Goal: Task Accomplishment & Management: Manage account settings

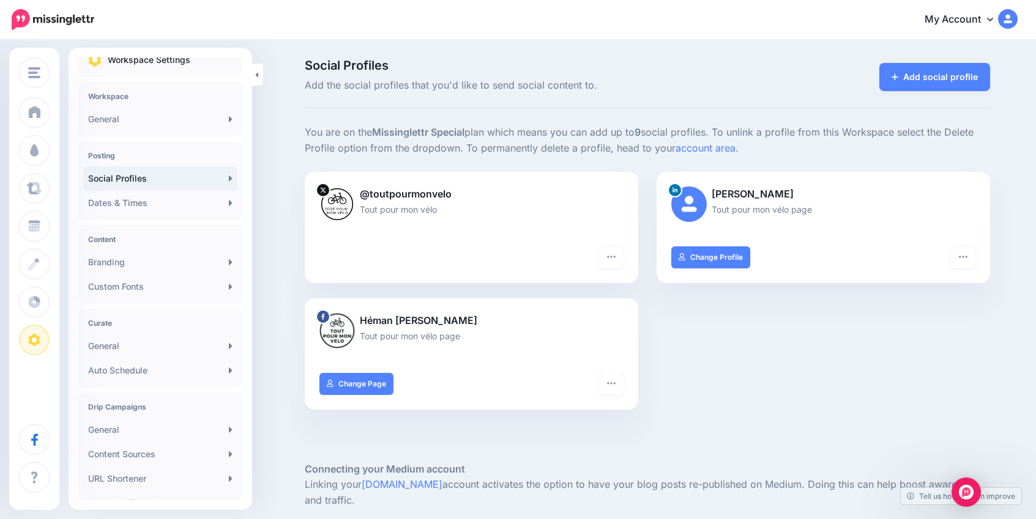
scroll to position [15, 0]
click at [956, 494] on div "Open Intercom Messenger" at bounding box center [966, 493] width 32 height 32
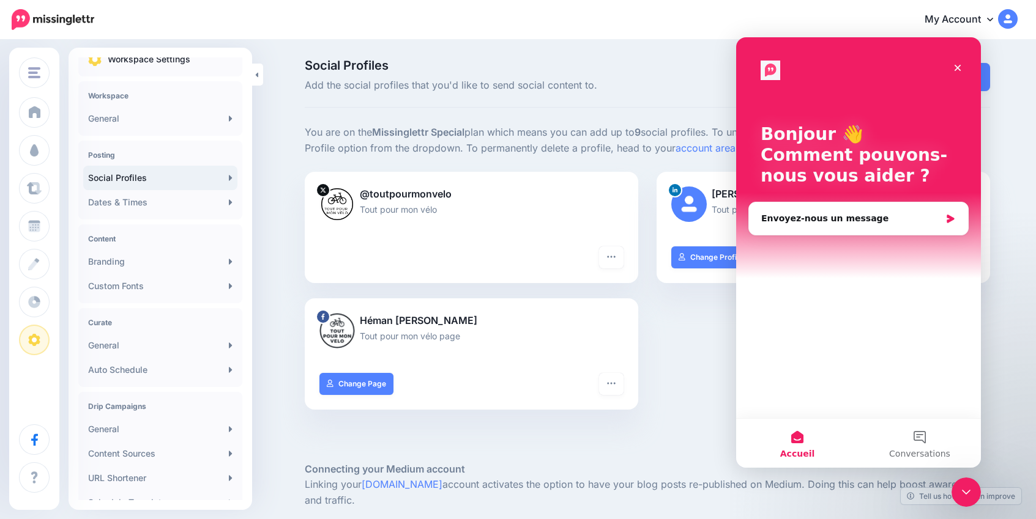
scroll to position [0, 0]
click at [926, 435] on button "2 Conversations" at bounding box center [919, 443] width 122 height 49
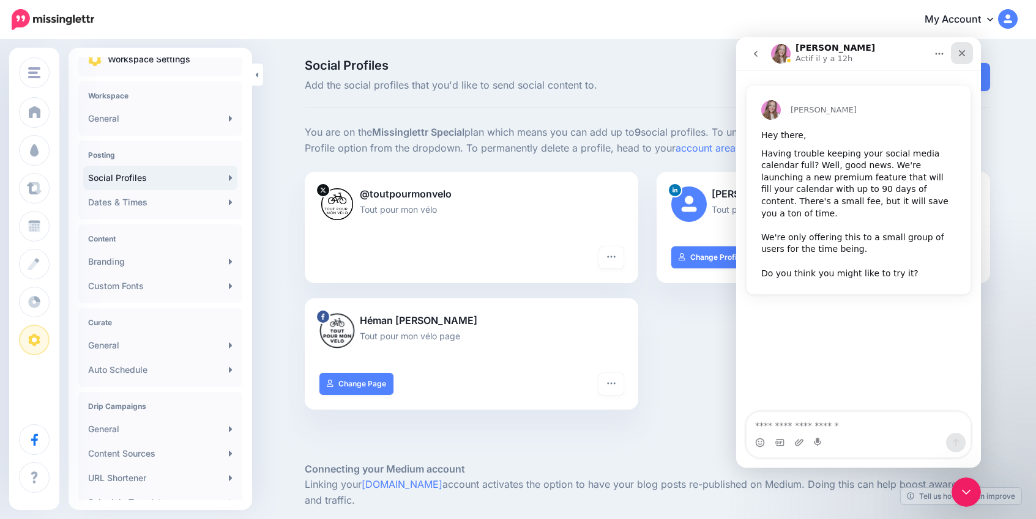
click at [964, 54] on icon "Fermer" at bounding box center [962, 53] width 10 height 10
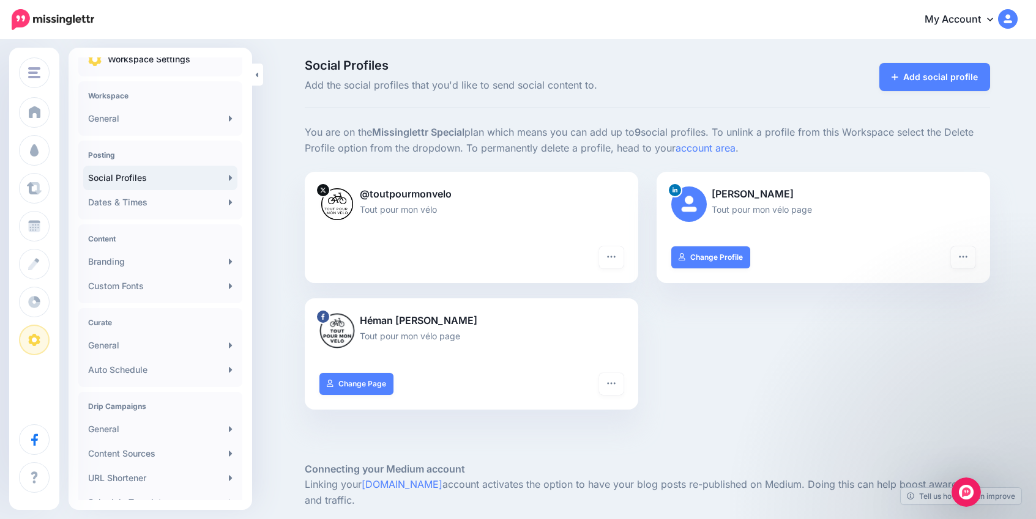
click at [707, 376] on div "@toutpourmonvelo Tout pour mon vélo Turn hashtags off Reconnect Pause sending D…" at bounding box center [647, 298] width 704 height 253
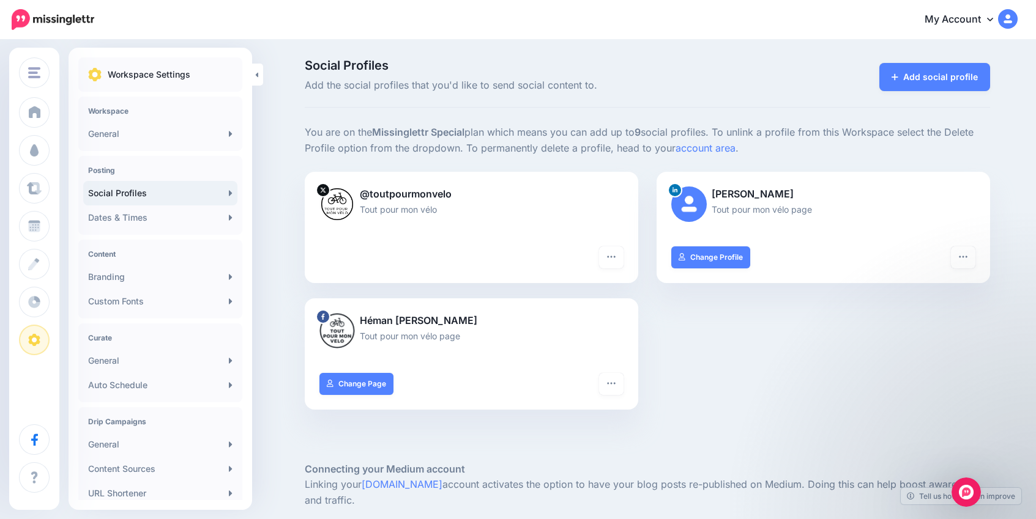
click at [734, 207] on p "Tout pour mon vélo page" at bounding box center [823, 209] width 304 height 14
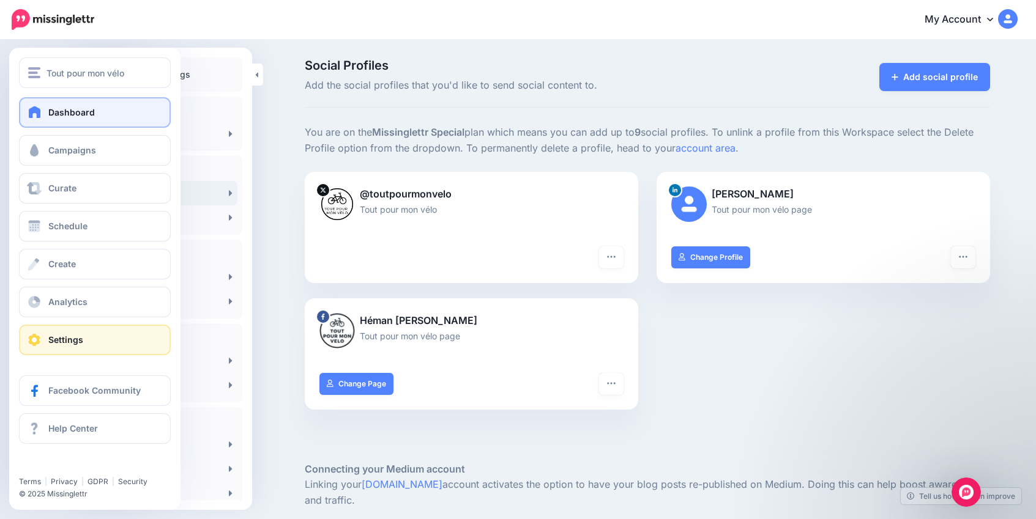
click at [40, 112] on span at bounding box center [35, 112] width 16 height 12
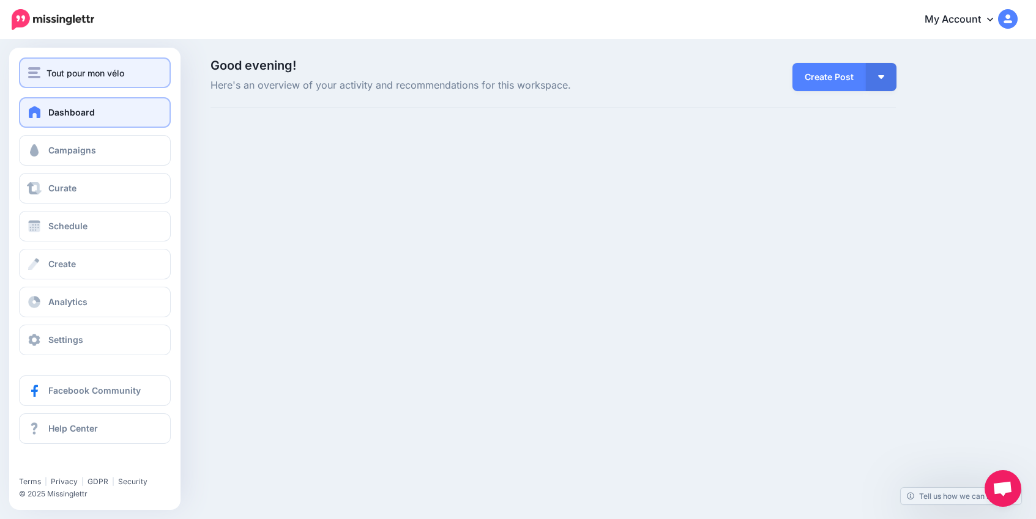
click at [90, 86] on button "Tout pour mon vélo" at bounding box center [95, 73] width 152 height 31
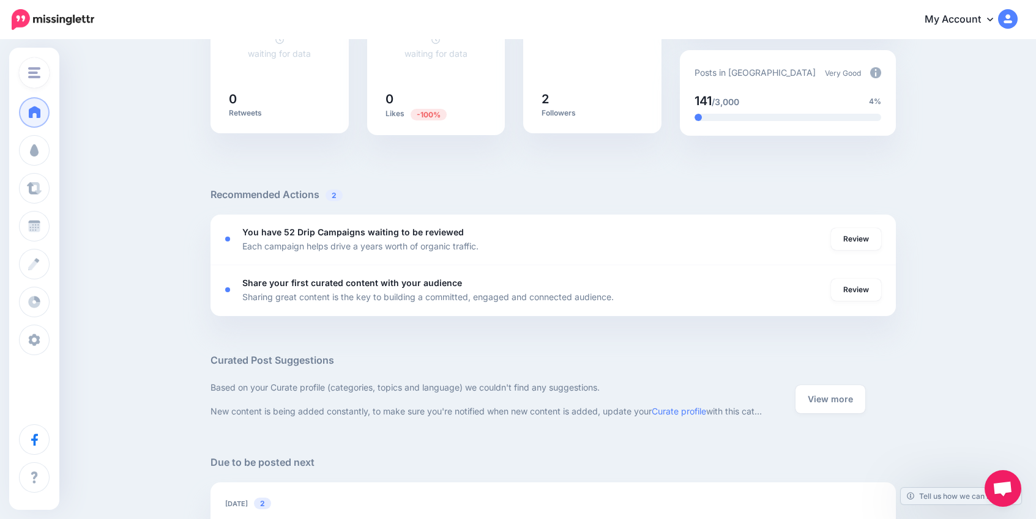
scroll to position [351, 0]
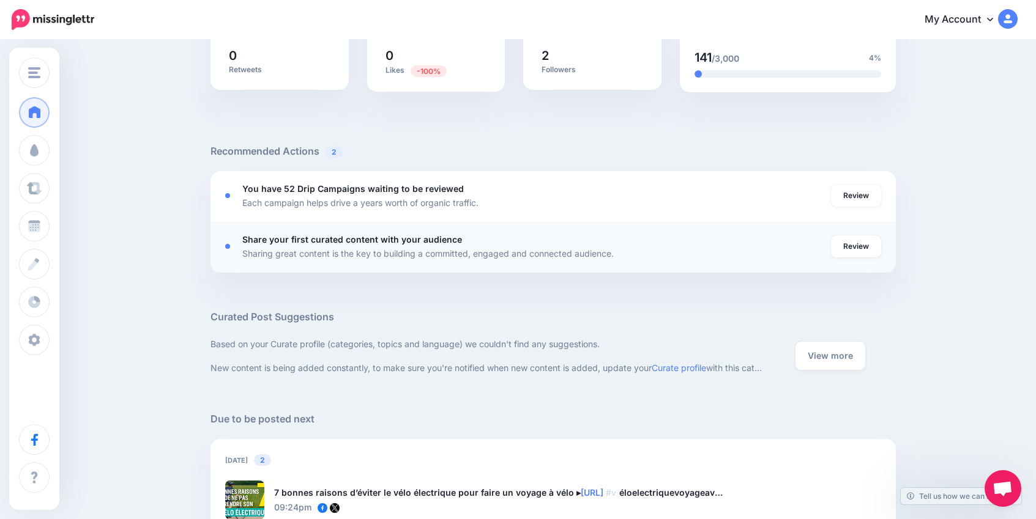
click at [462, 247] on p "Share your first curated content with your audience" at bounding box center [352, 239] width 220 height 14
click at [861, 256] on link "Review" at bounding box center [856, 247] width 50 height 22
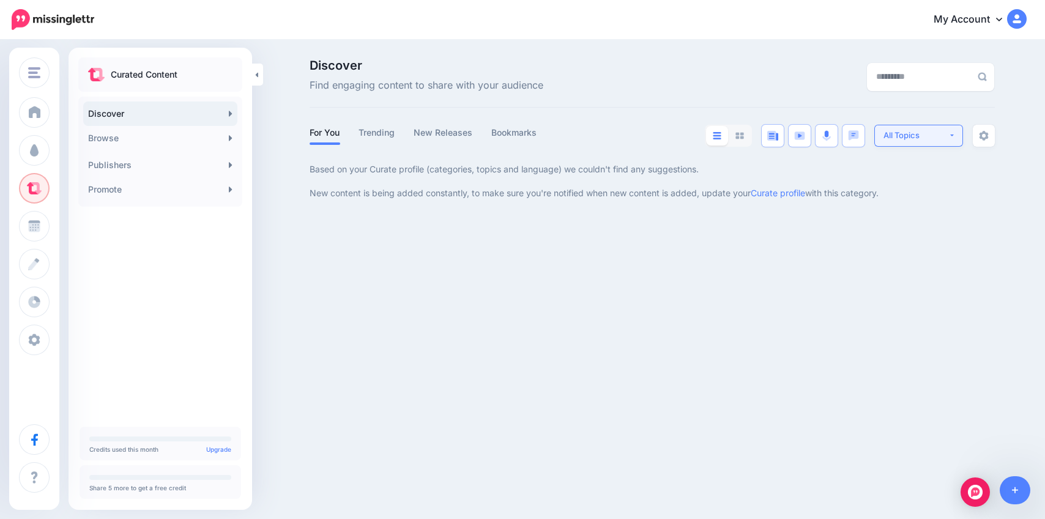
click at [930, 140] on div "All Topics" at bounding box center [915, 136] width 65 height 12
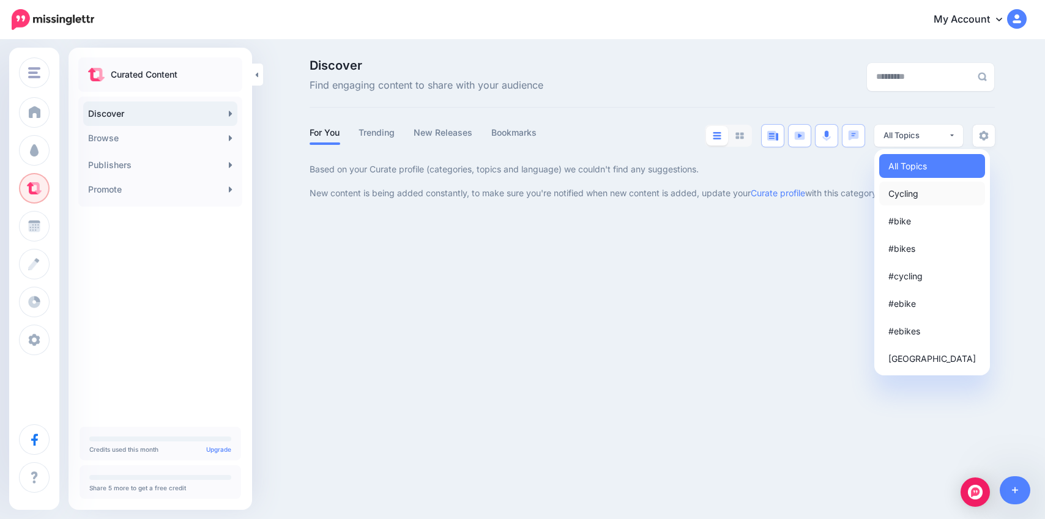
click at [925, 202] on link "Cycling" at bounding box center [932, 194] width 106 height 24
select select "**********"
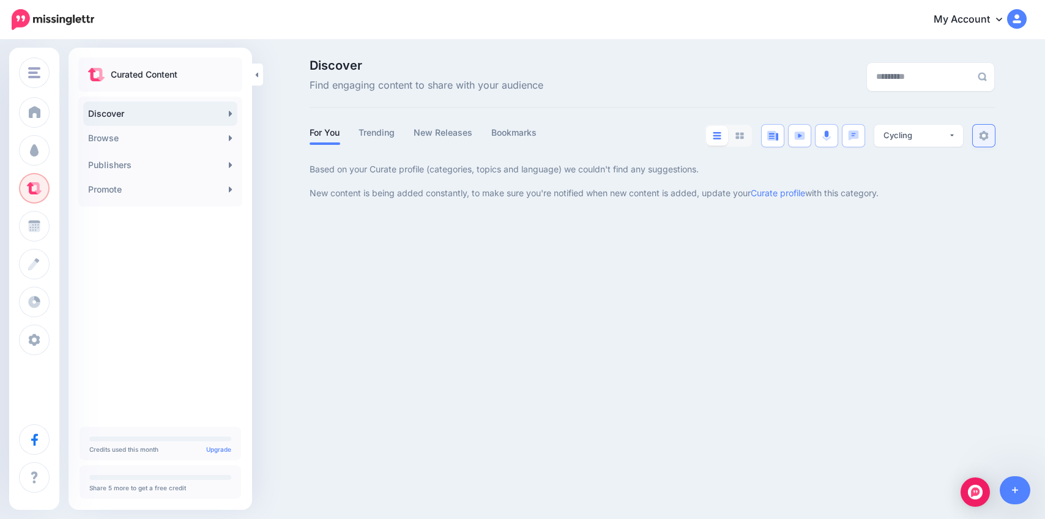
click at [991, 146] on link at bounding box center [984, 136] width 22 height 22
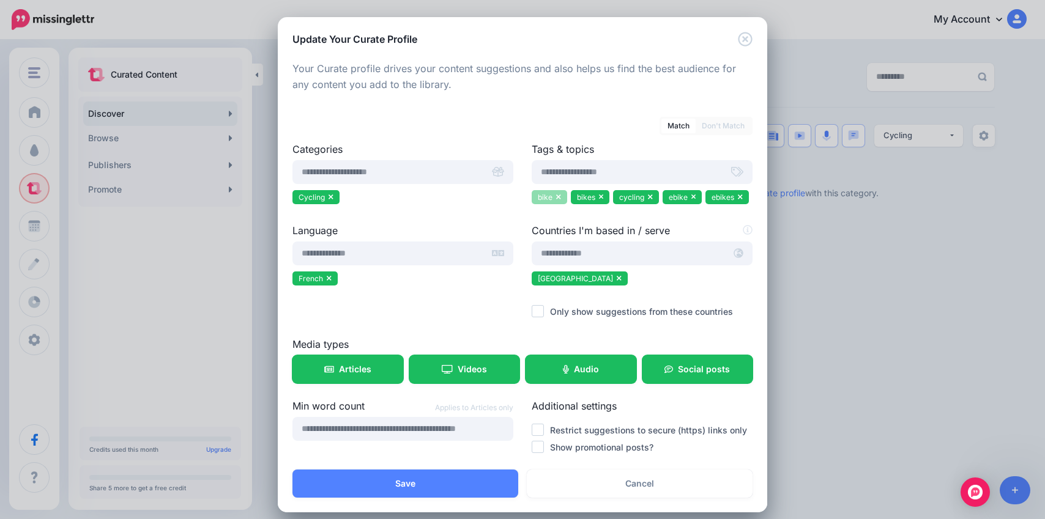
click at [556, 198] on icon at bounding box center [558, 197] width 4 height 5
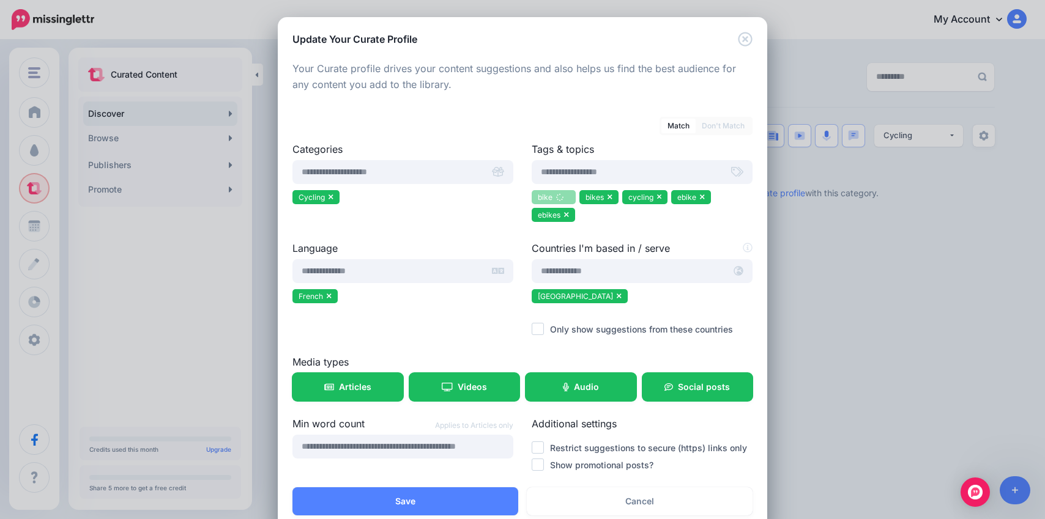
click at [554, 198] on icon at bounding box center [559, 198] width 10 height 10
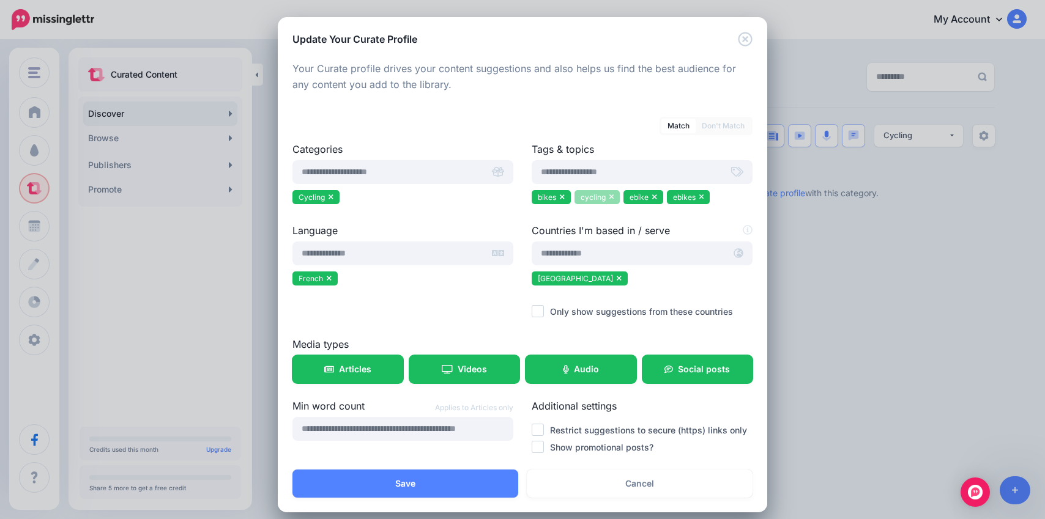
click at [609, 196] on icon at bounding box center [611, 197] width 4 height 5
click at [560, 195] on li "bikes" at bounding box center [551, 197] width 39 height 14
click at [560, 197] on icon at bounding box center [562, 196] width 5 height 7
click at [564, 197] on icon at bounding box center [566, 196] width 5 height 7
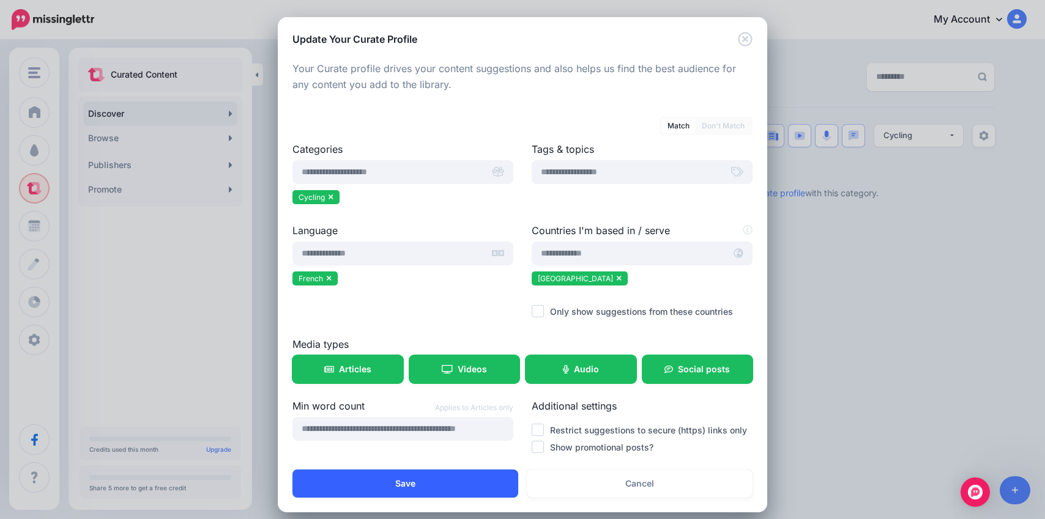
click at [421, 476] on button "Save" at bounding box center [405, 484] width 226 height 28
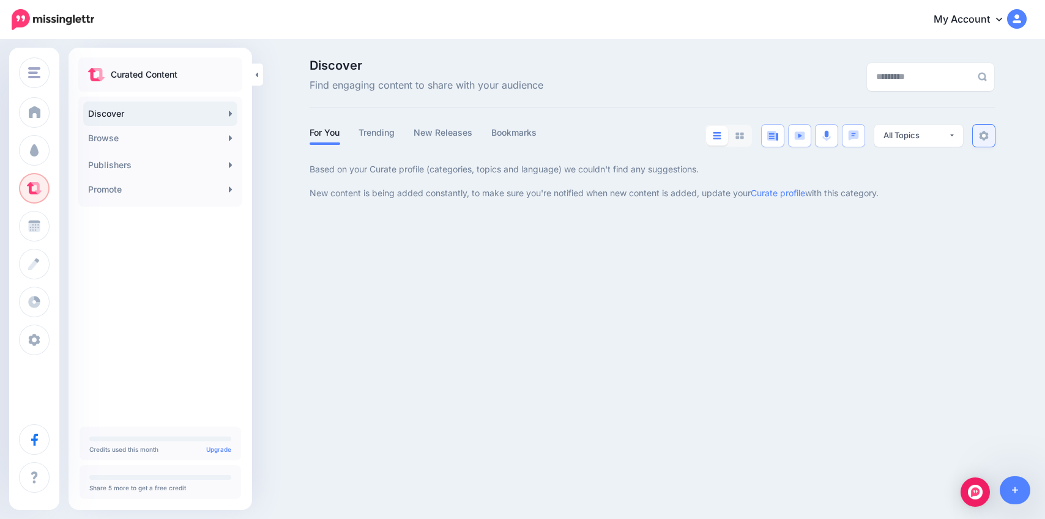
click at [991, 139] on link at bounding box center [984, 136] width 22 height 22
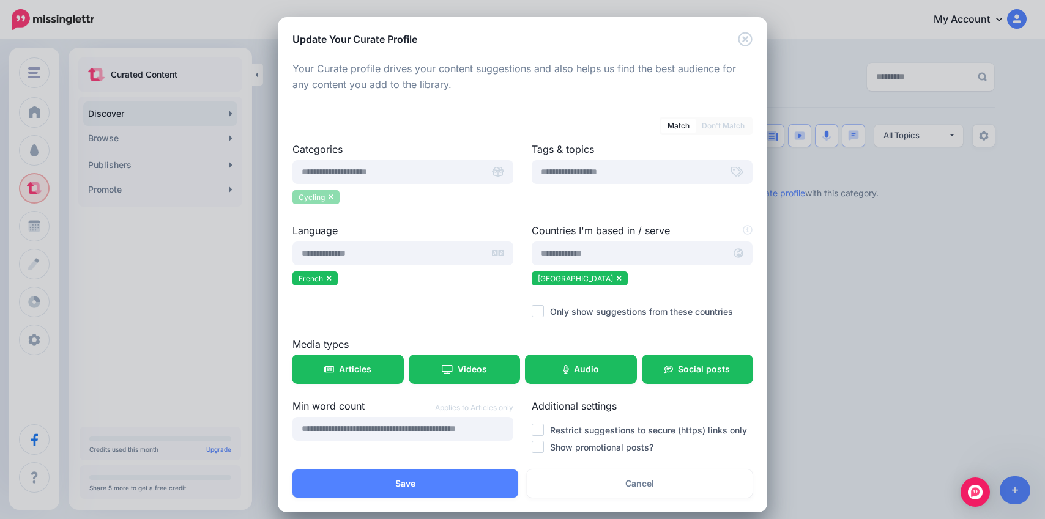
click at [330, 198] on li "Cycling" at bounding box center [315, 197] width 47 height 14
click at [329, 196] on icon at bounding box center [331, 197] width 4 height 5
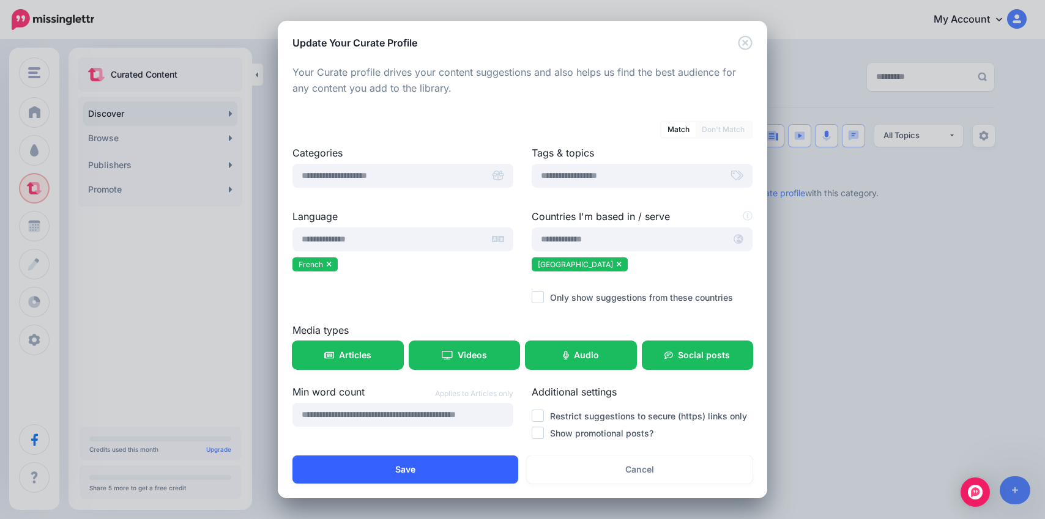
click at [427, 474] on button "Save" at bounding box center [405, 470] width 226 height 28
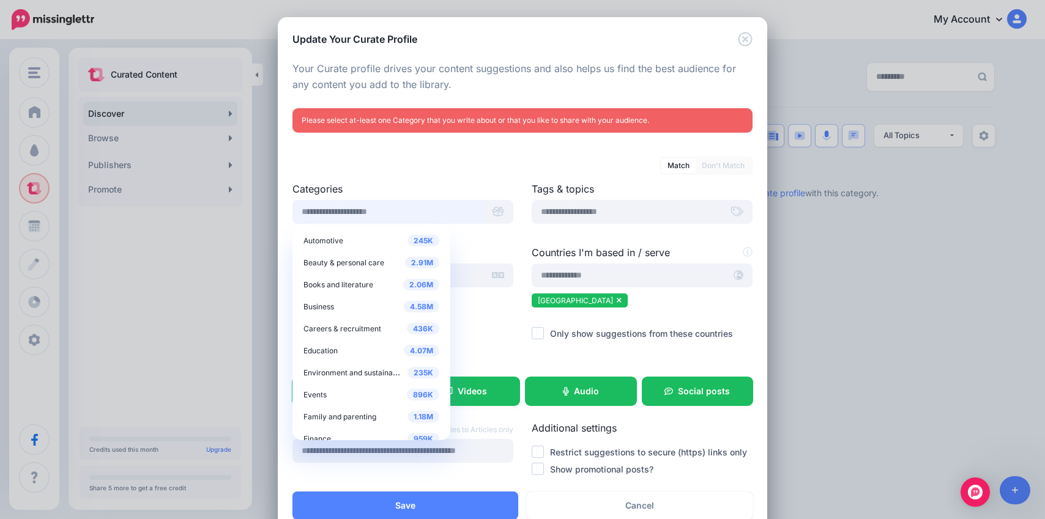
click at [412, 215] on input "text" at bounding box center [387, 212] width 191 height 24
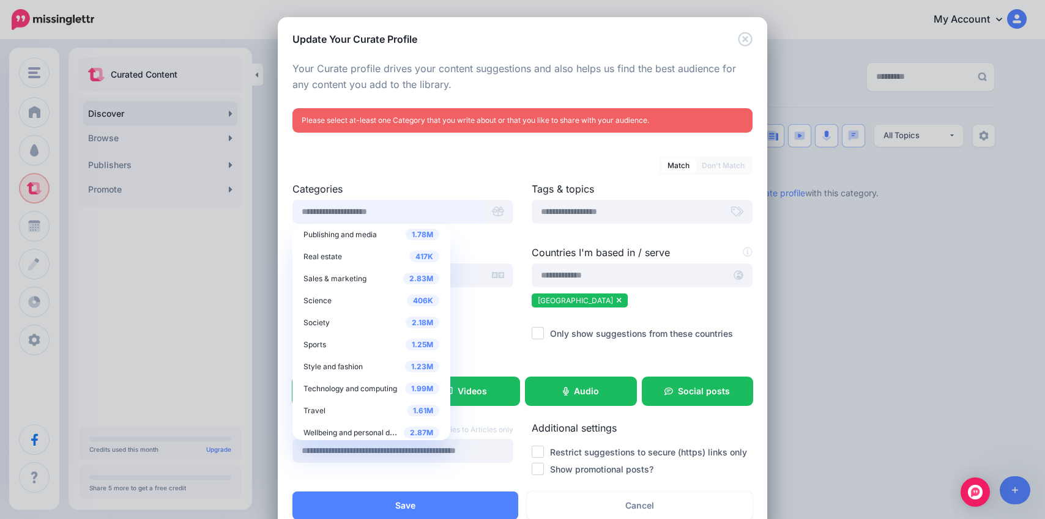
scroll to position [469, 0]
click at [336, 346] on div "1.25M Sports" at bounding box center [371, 343] width 136 height 15
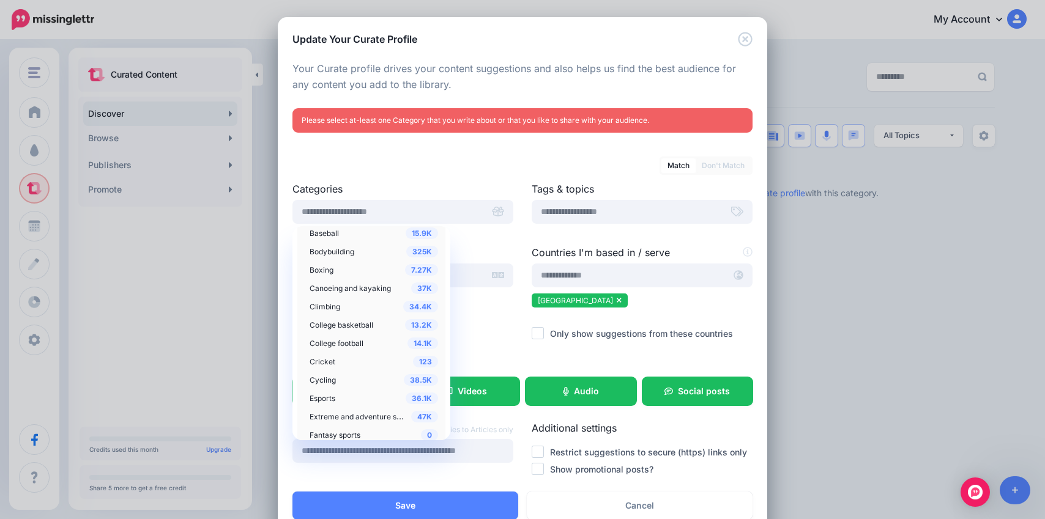
scroll to position [632, 0]
click at [335, 380] on div "38.5K Cycling" at bounding box center [374, 379] width 128 height 15
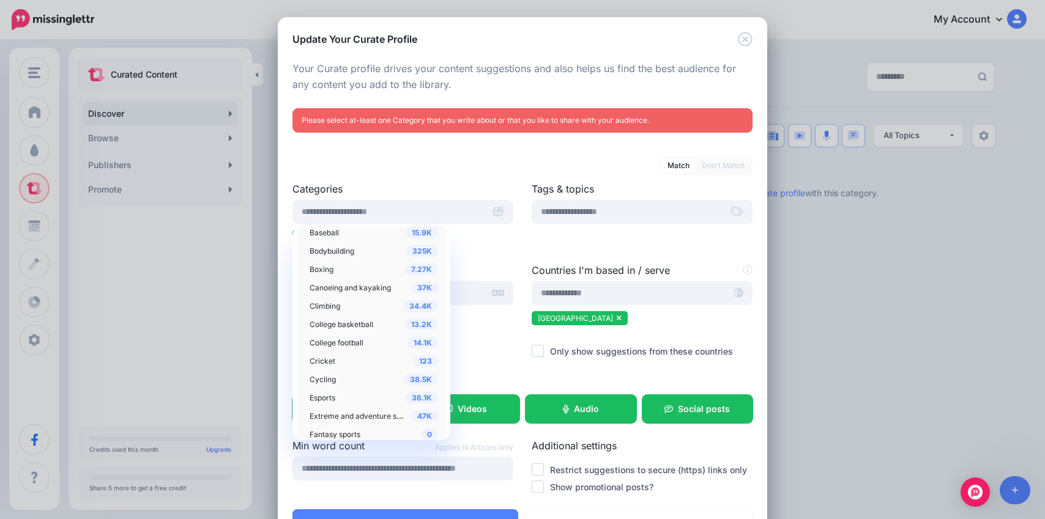
click at [464, 360] on div "Language French" at bounding box center [402, 320] width 239 height 114
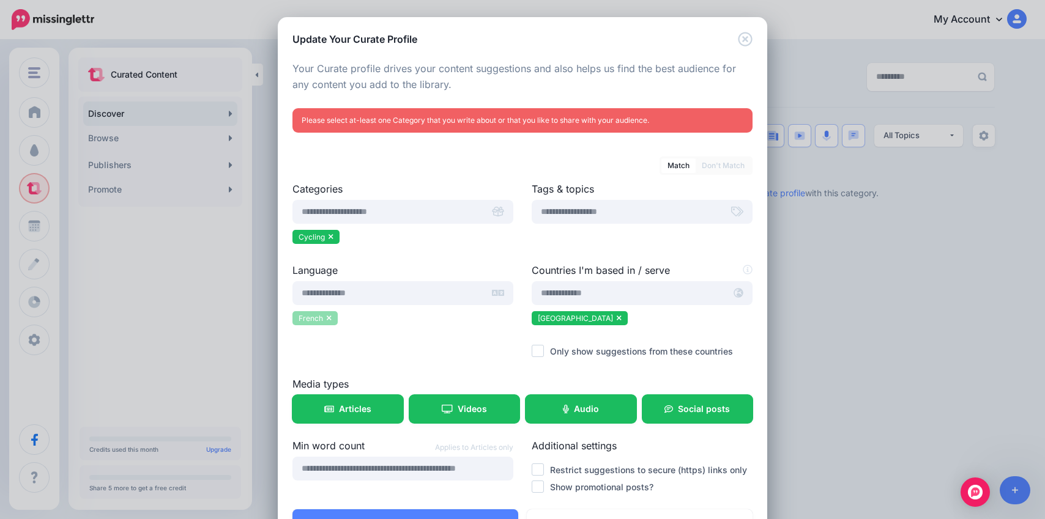
click at [327, 318] on li "French" at bounding box center [314, 318] width 45 height 14
click at [327, 318] on icon at bounding box center [329, 317] width 5 height 7
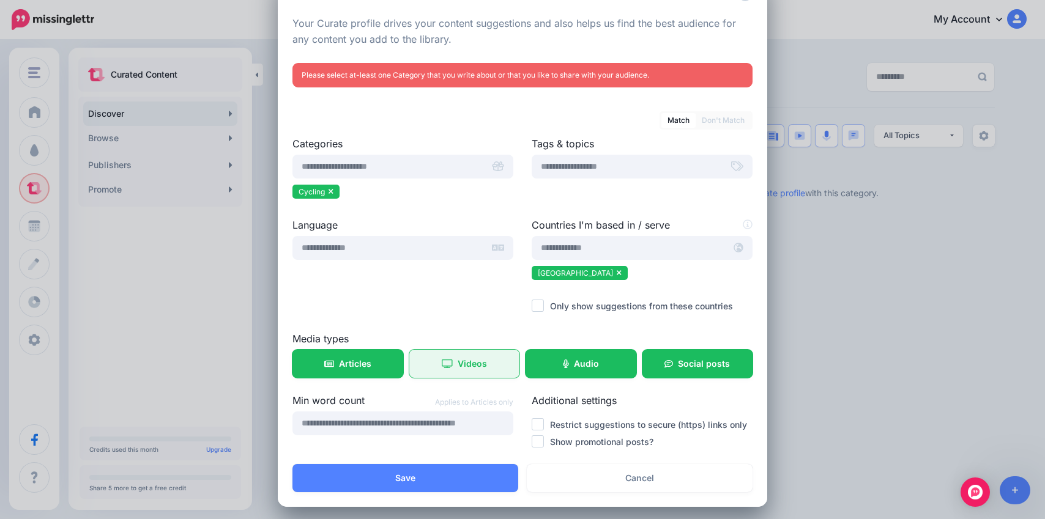
scroll to position [50, 0]
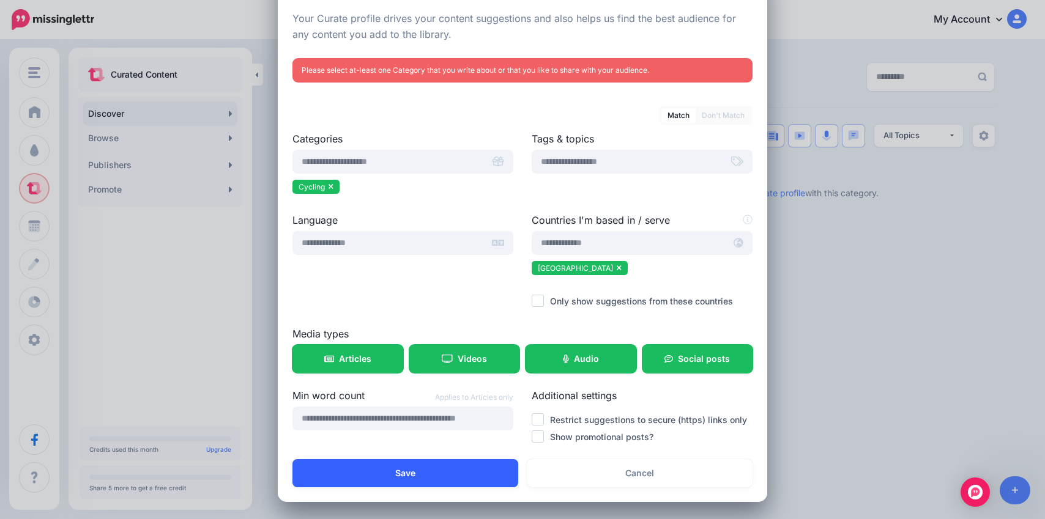
click at [406, 469] on button "Save" at bounding box center [405, 473] width 226 height 28
click at [413, 477] on button "Save" at bounding box center [405, 473] width 226 height 28
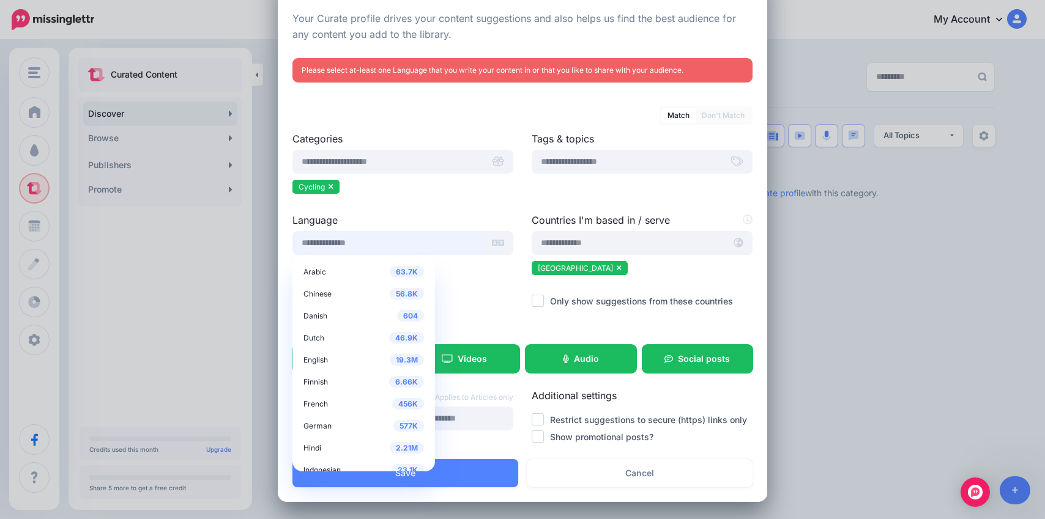
click at [397, 252] on input "text" at bounding box center [387, 243] width 191 height 24
click at [321, 400] on span "French" at bounding box center [315, 403] width 24 height 9
click at [324, 403] on div "456K French" at bounding box center [363, 403] width 121 height 15
click at [392, 405] on span "456K" at bounding box center [408, 404] width 32 height 12
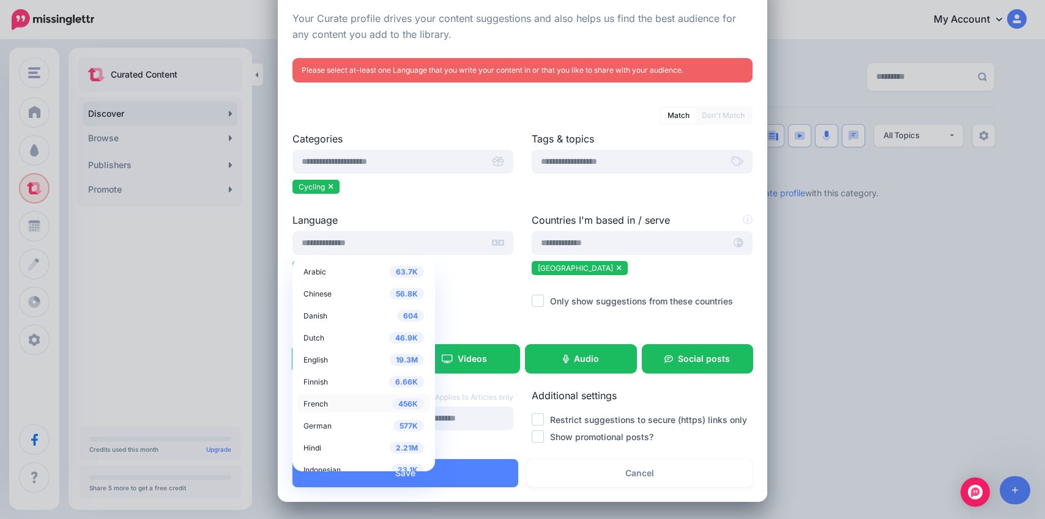
click at [392, 408] on span "456K" at bounding box center [408, 404] width 32 height 12
click at [331, 405] on div "456K French" at bounding box center [363, 403] width 121 height 15
click at [486, 273] on ul "French" at bounding box center [402, 270] width 221 height 18
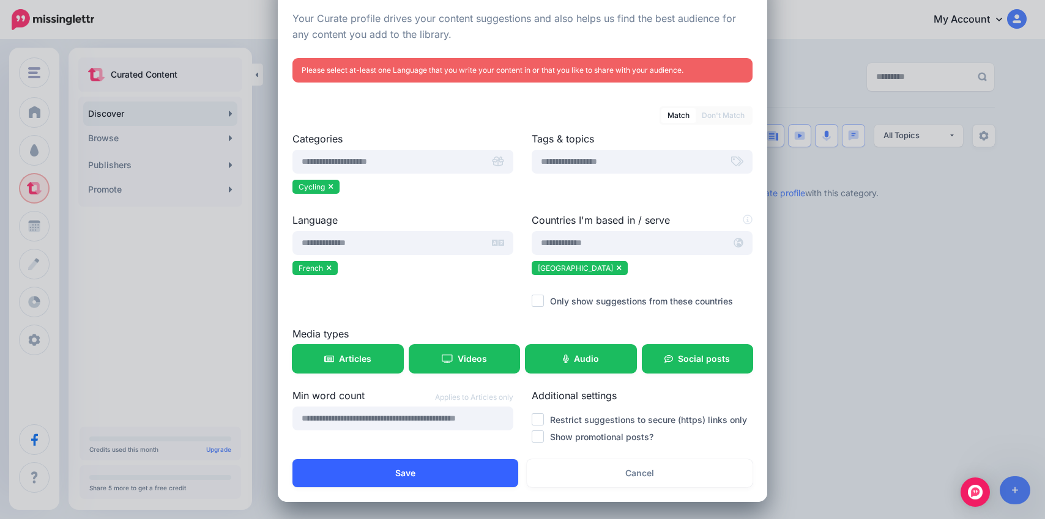
click at [423, 478] on button "Save" at bounding box center [405, 473] width 226 height 28
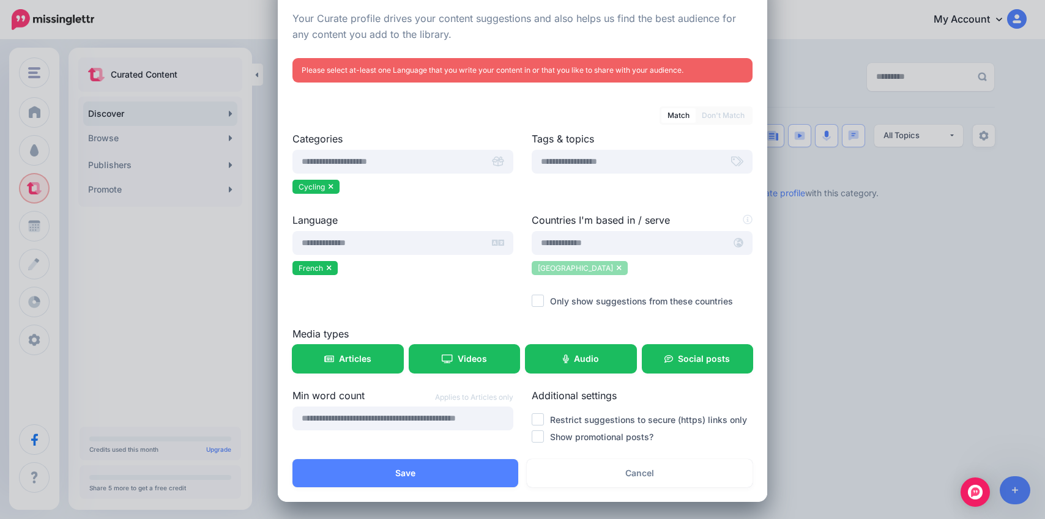
click at [617, 268] on icon at bounding box center [619, 267] width 5 height 7
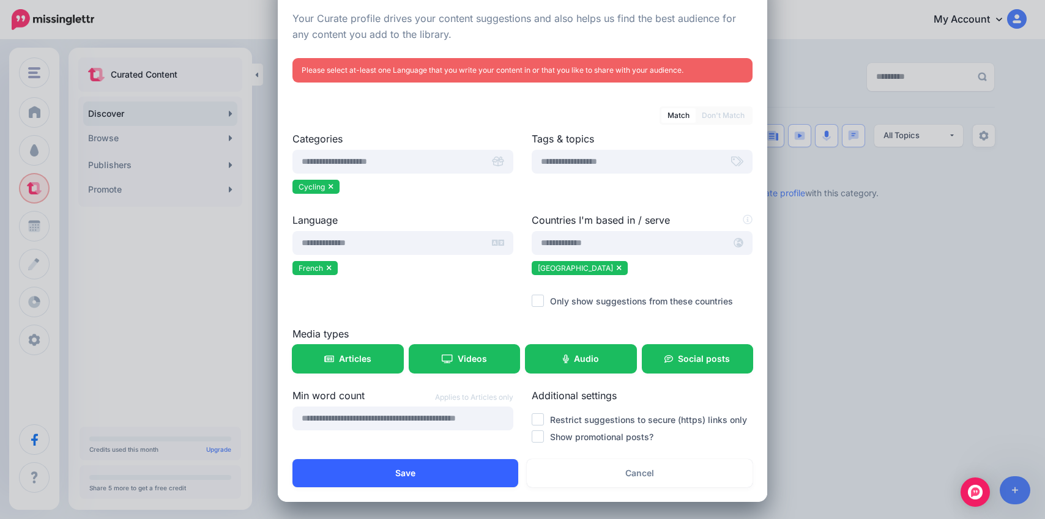
scroll to position [32, 0]
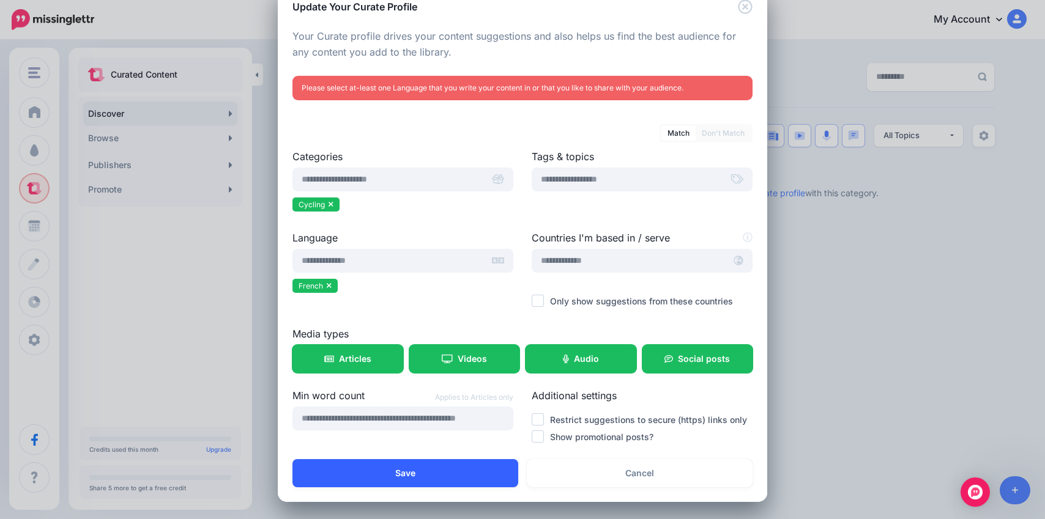
click at [411, 469] on button "Save" at bounding box center [405, 473] width 226 height 28
click at [397, 472] on button "Save" at bounding box center [405, 473] width 226 height 28
click at [402, 290] on ul "French" at bounding box center [402, 288] width 221 height 18
click at [409, 480] on button "Save" at bounding box center [405, 473] width 226 height 28
click at [409, 478] on button "Save" at bounding box center [405, 473] width 226 height 28
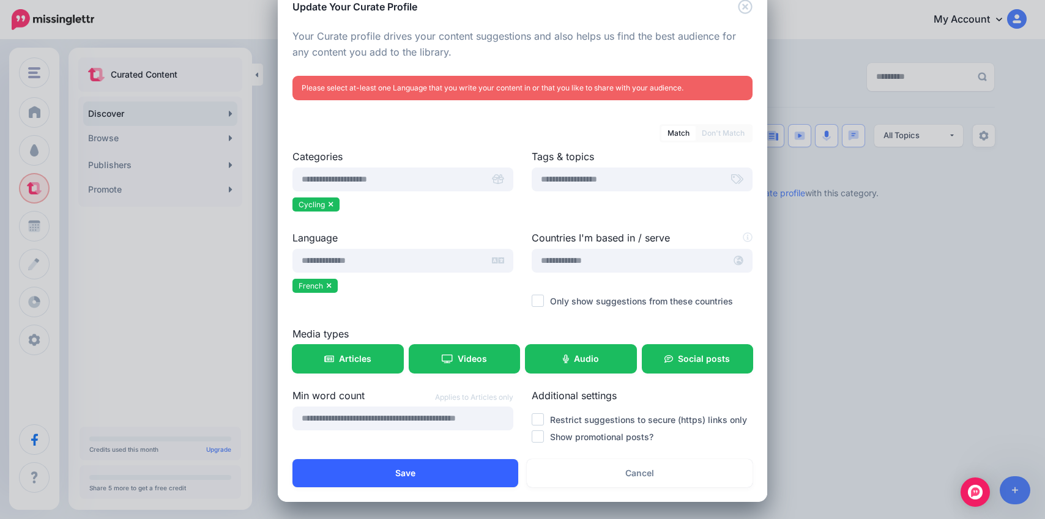
click at [409, 478] on button "Save" at bounding box center [405, 473] width 226 height 28
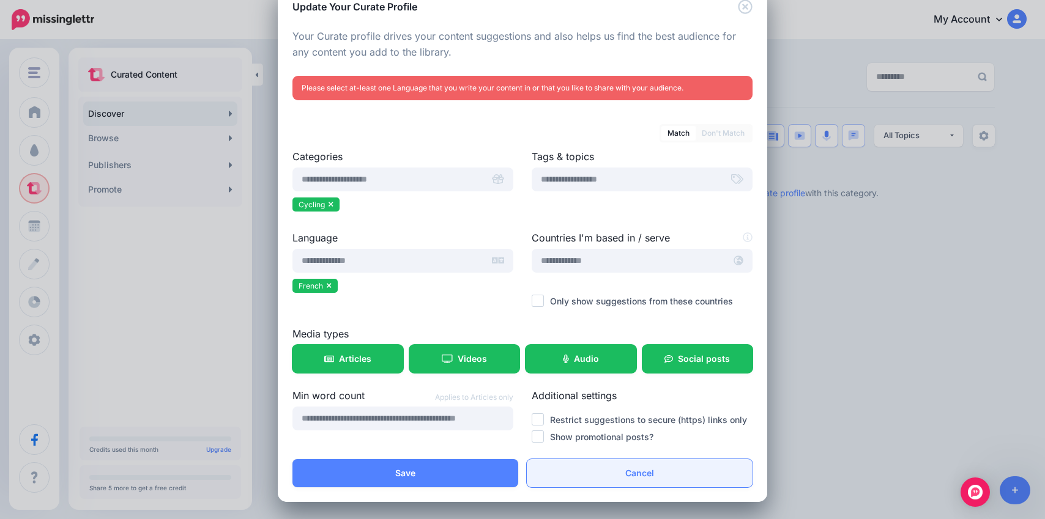
click at [619, 480] on link "Cancel" at bounding box center [640, 473] width 226 height 28
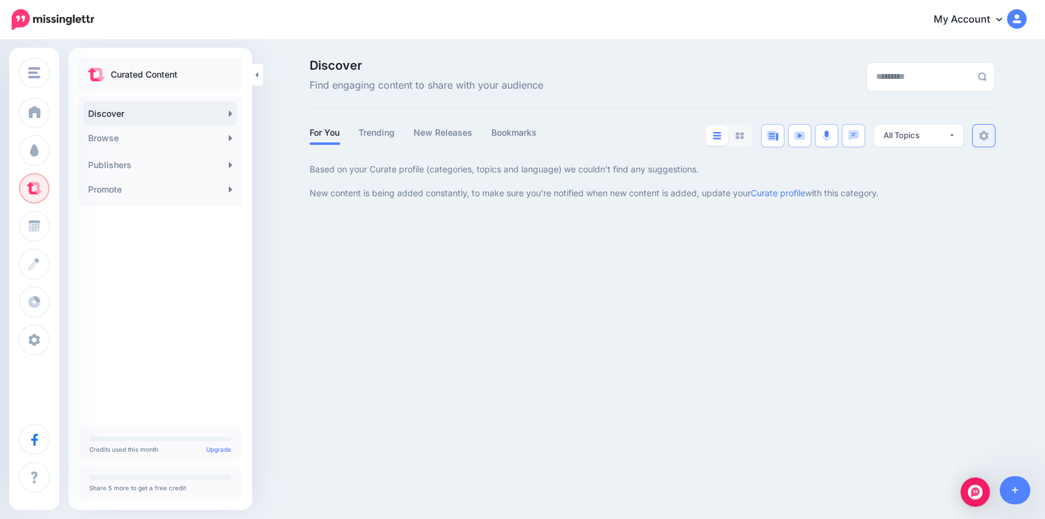
click at [981, 138] on img at bounding box center [984, 136] width 10 height 10
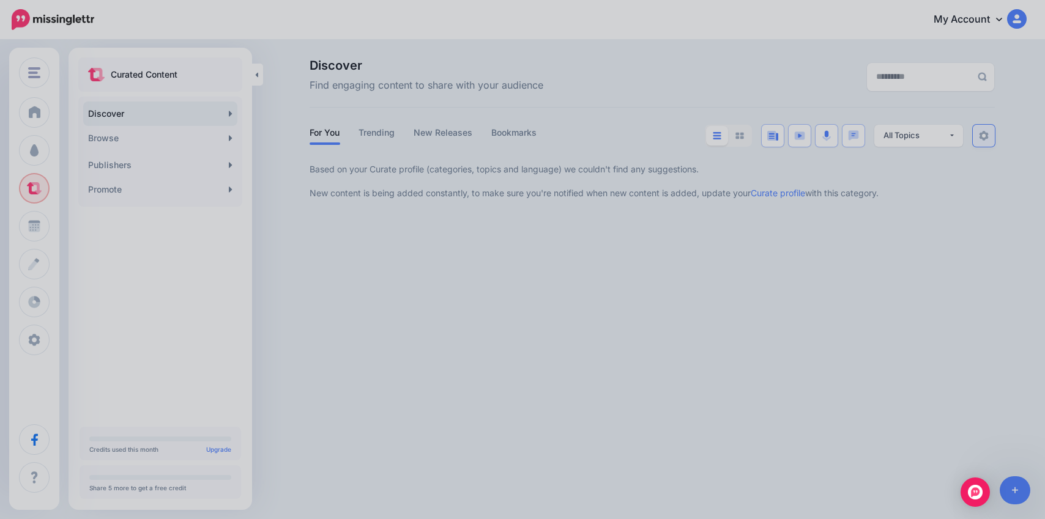
scroll to position [0, 0]
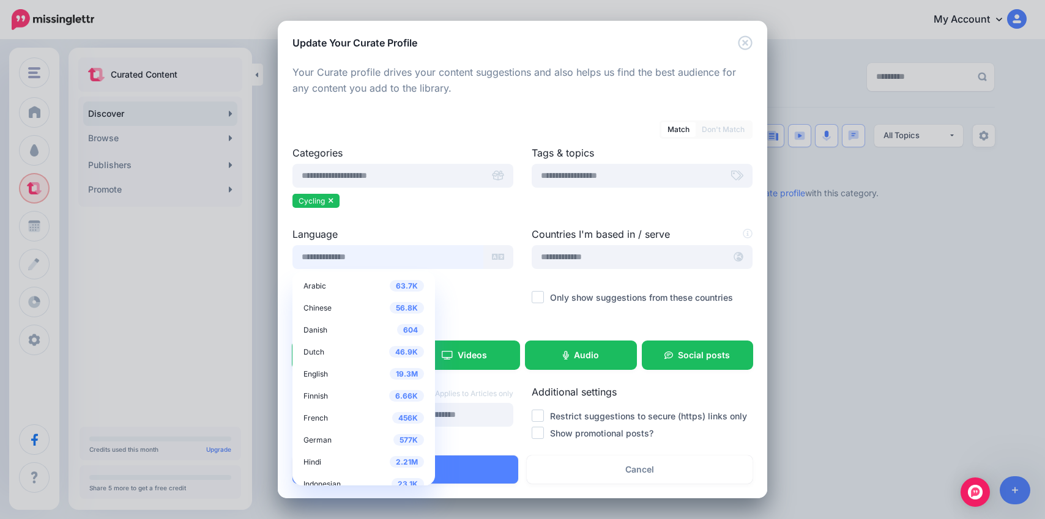
click at [349, 260] on input "text" at bounding box center [387, 257] width 191 height 24
click at [319, 412] on div "456K French" at bounding box center [363, 418] width 121 height 15
click at [392, 419] on span "456K" at bounding box center [408, 418] width 32 height 12
click at [444, 308] on div "Language 63.7K Arabic 56.8K Chinese 604 Danish 46.9K Dutch 19.3M English 6.66K 0" at bounding box center [402, 275] width 239 height 96
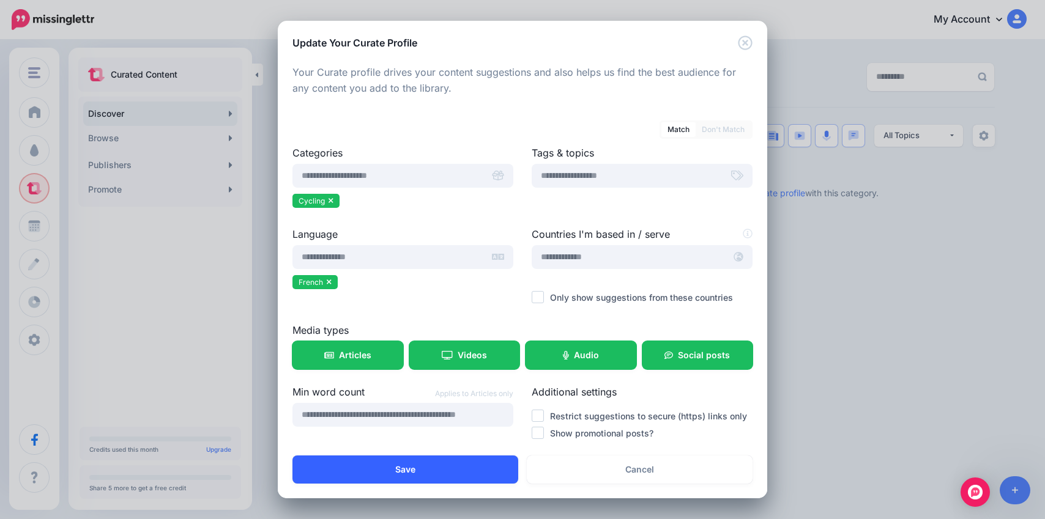
click at [401, 475] on button "Save" at bounding box center [405, 470] width 226 height 28
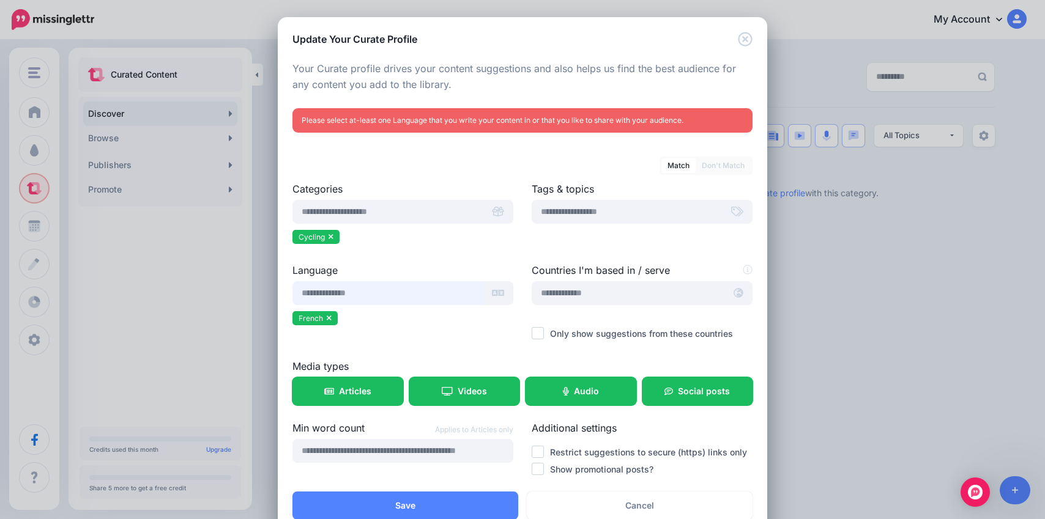
click at [403, 291] on input "text" at bounding box center [387, 293] width 191 height 24
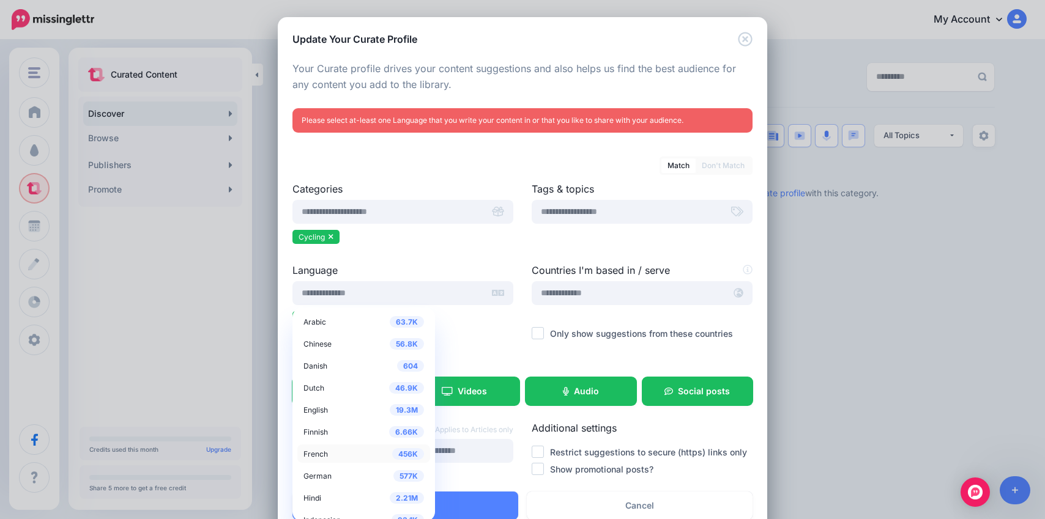
click at [322, 459] on div "456K French" at bounding box center [363, 454] width 121 height 15
click at [442, 346] on div "Language 63.7K Arabic 56.8K Chinese 604 Danish 46.9K Dutch 19.3M English 6.66K 0" at bounding box center [402, 311] width 239 height 96
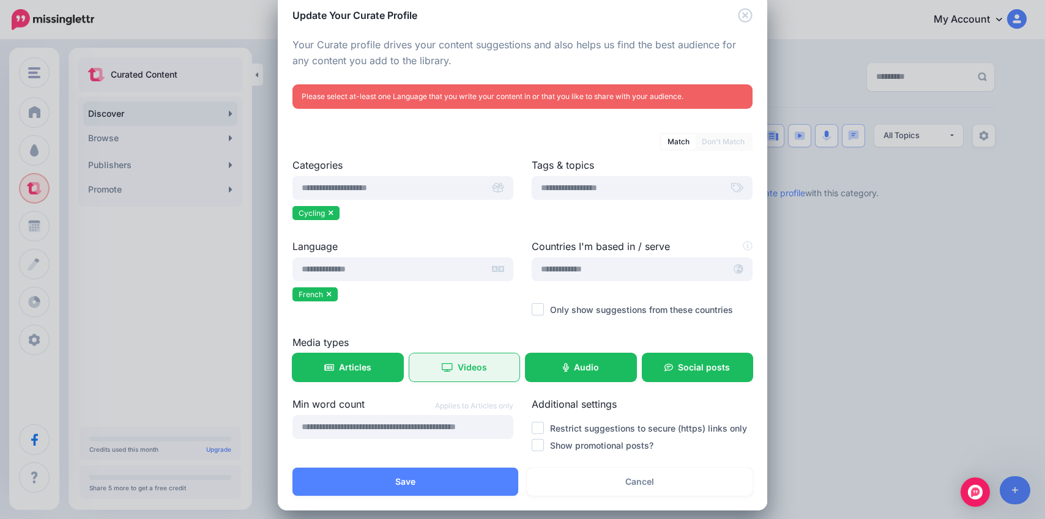
scroll to position [32, 0]
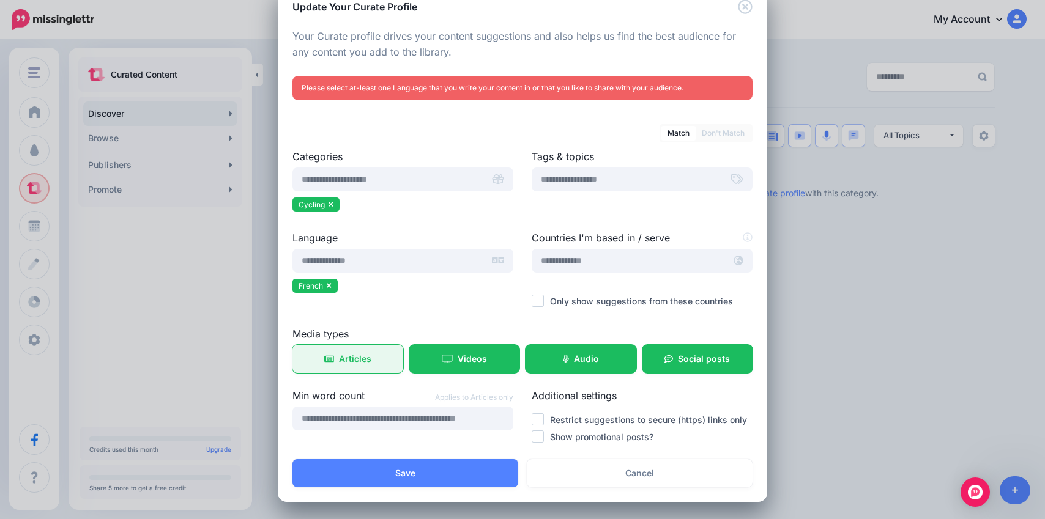
click at [368, 365] on link "Articles" at bounding box center [347, 359] width 111 height 28
click at [358, 364] on link "Articles" at bounding box center [347, 359] width 111 height 28
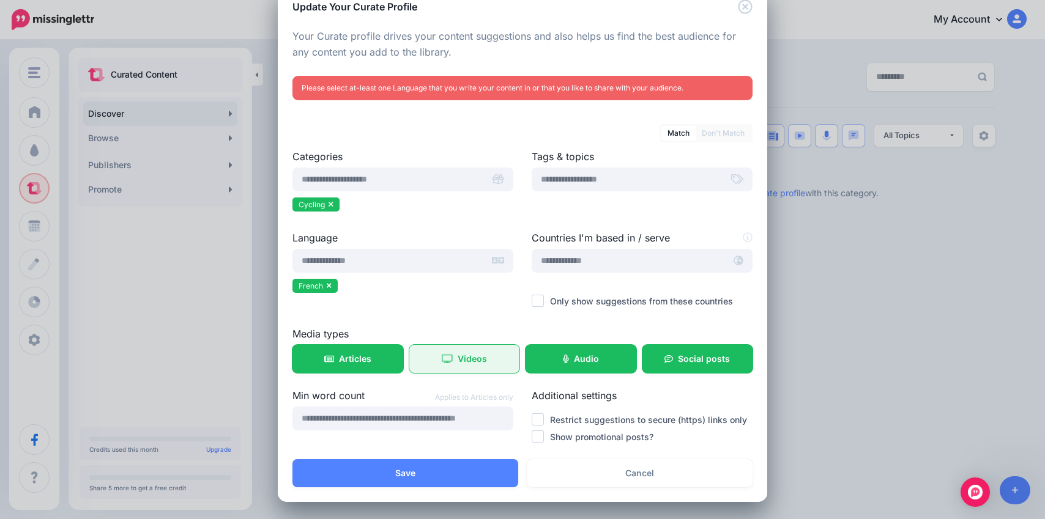
click at [444, 356] on icon at bounding box center [447, 359] width 11 height 9
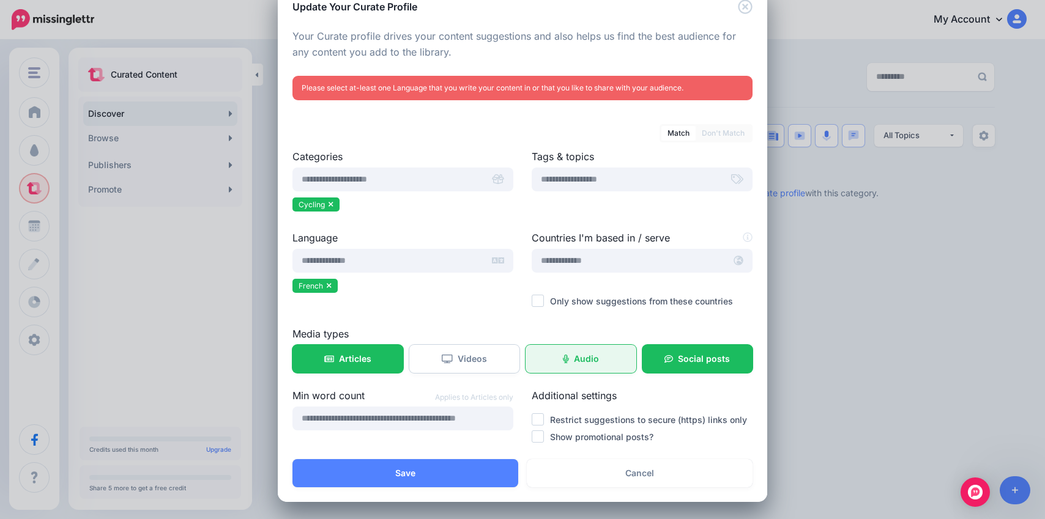
click at [555, 365] on link "Audio" at bounding box center [581, 359] width 111 height 28
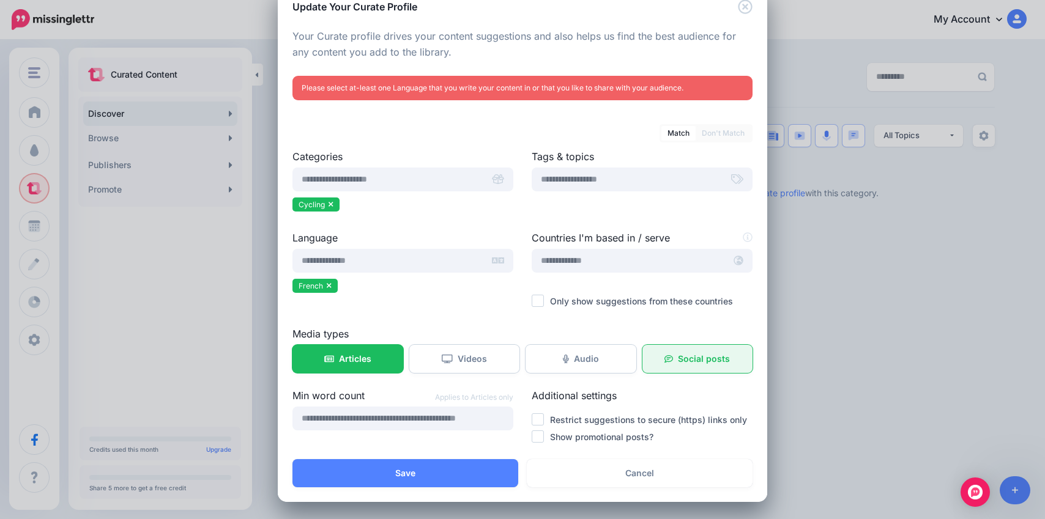
click at [710, 359] on span "Social posts" at bounding box center [704, 359] width 52 height 9
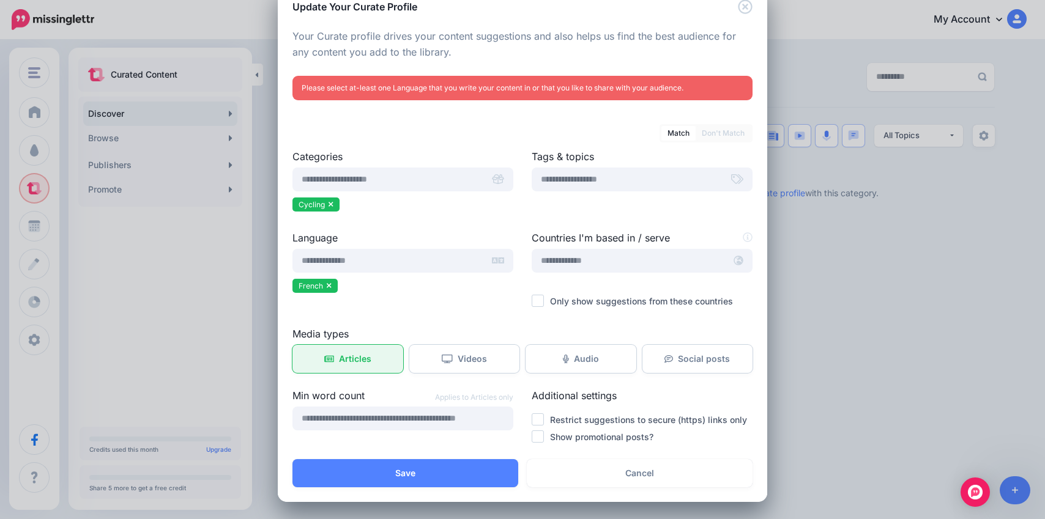
click at [355, 368] on link "Articles" at bounding box center [347, 359] width 111 height 28
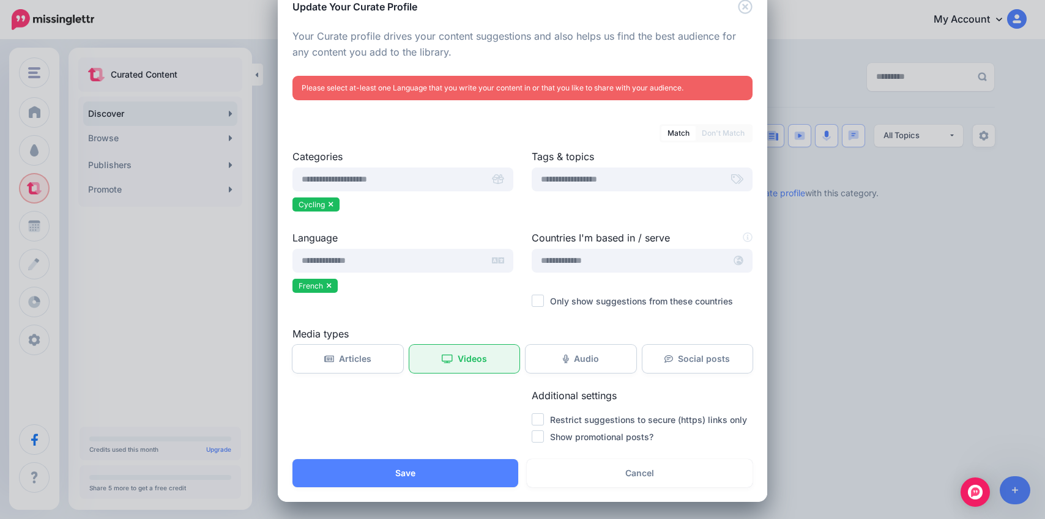
click at [442, 361] on icon at bounding box center [447, 359] width 11 height 9
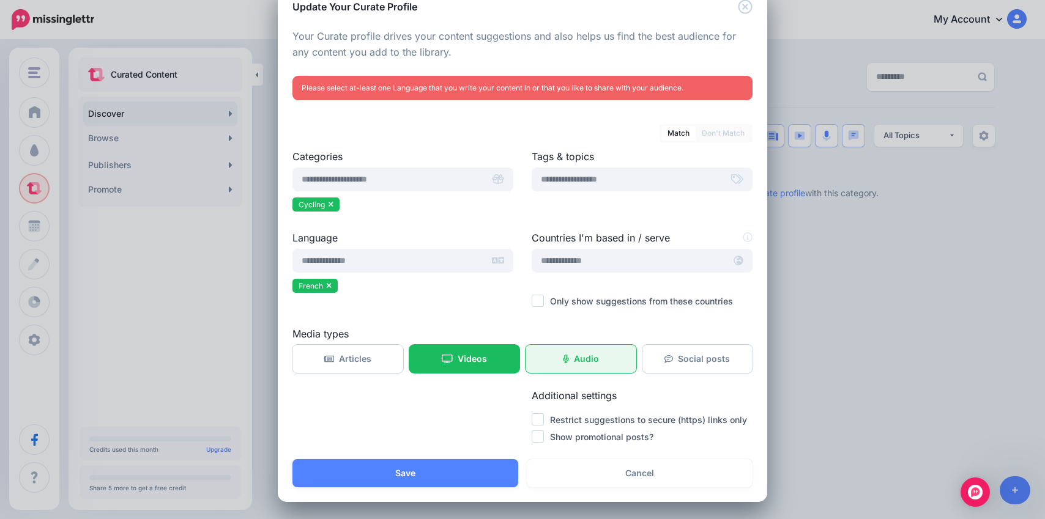
click at [551, 360] on link "Audio" at bounding box center [581, 359] width 111 height 28
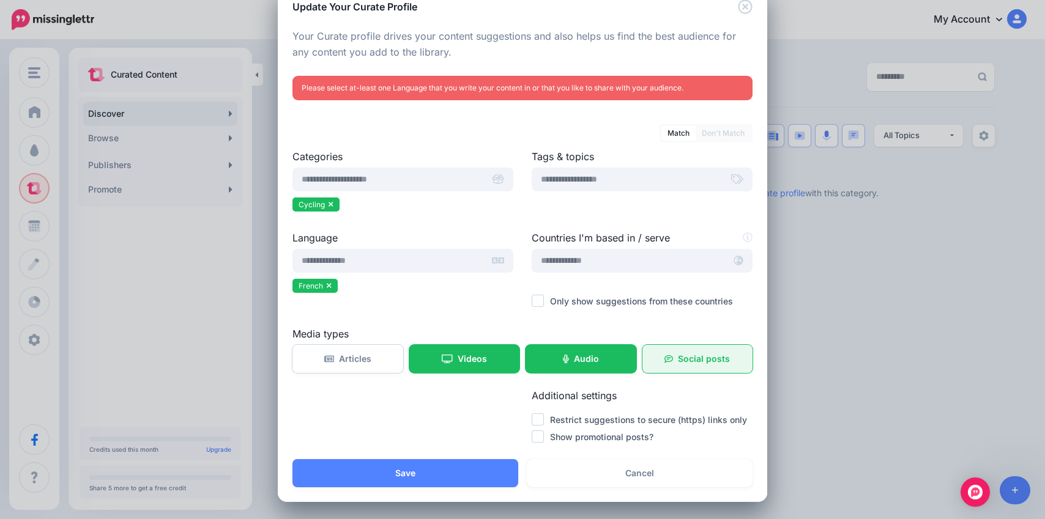
click at [700, 360] on span "Social posts" at bounding box center [704, 359] width 52 height 9
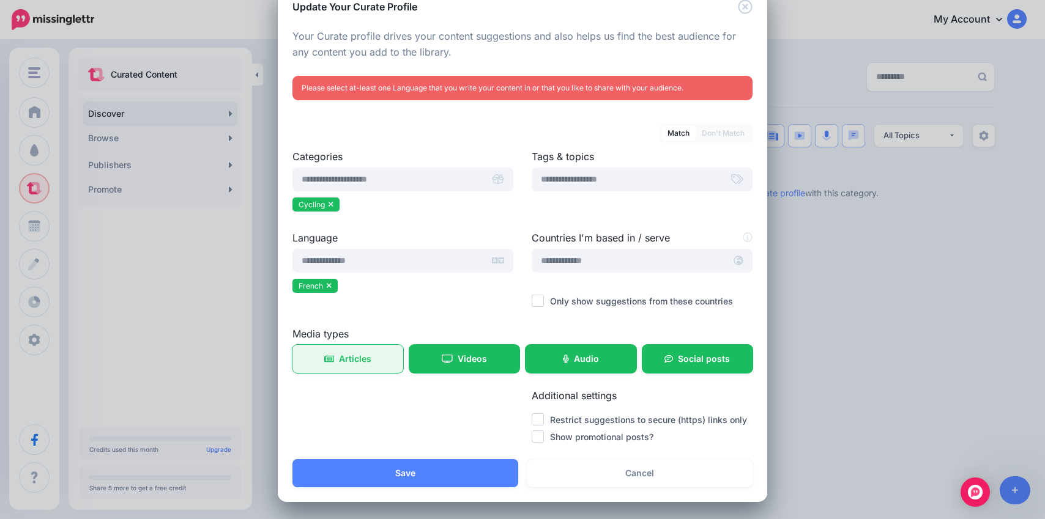
click at [367, 364] on link "Articles" at bounding box center [347, 359] width 111 height 28
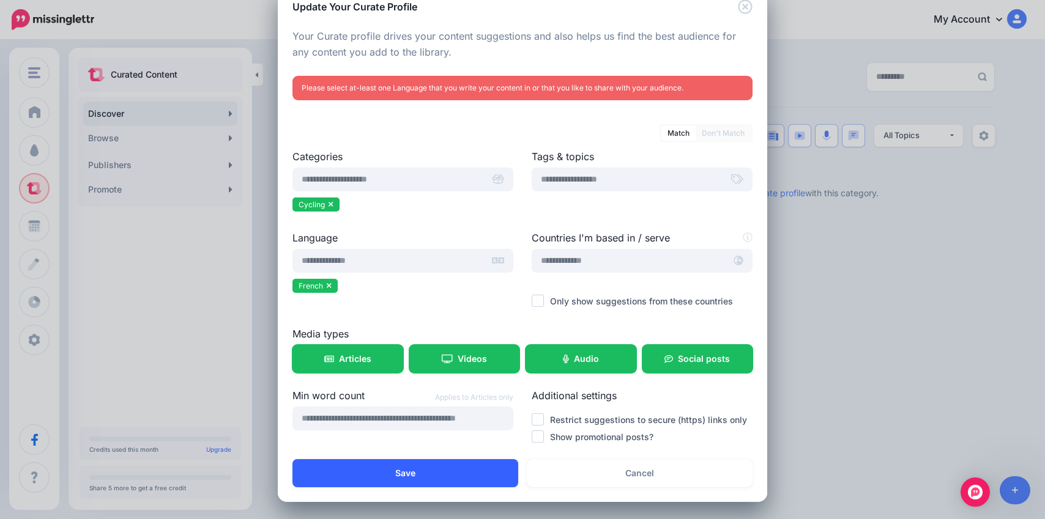
click at [415, 480] on button "Save" at bounding box center [405, 473] width 226 height 28
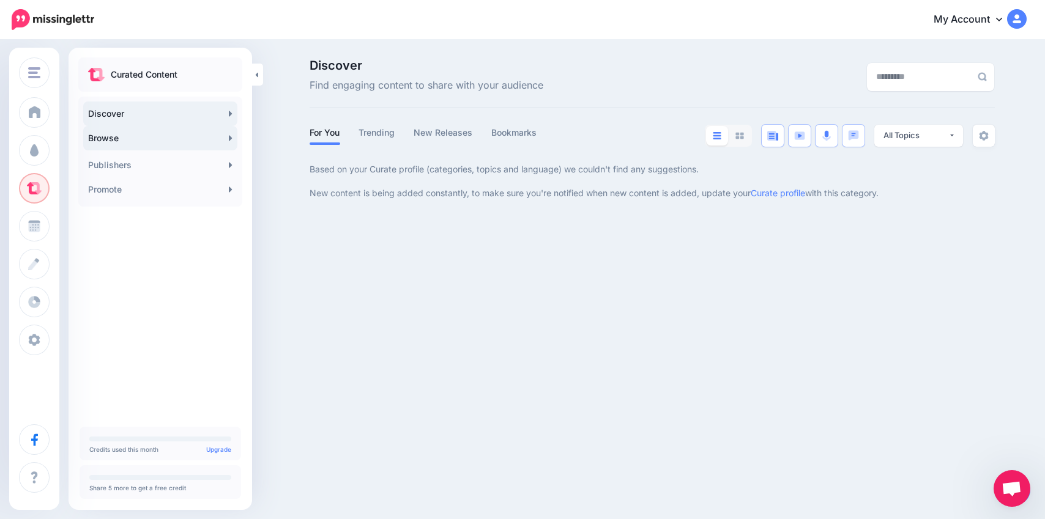
click at [161, 140] on link "Browse" at bounding box center [160, 138] width 154 height 24
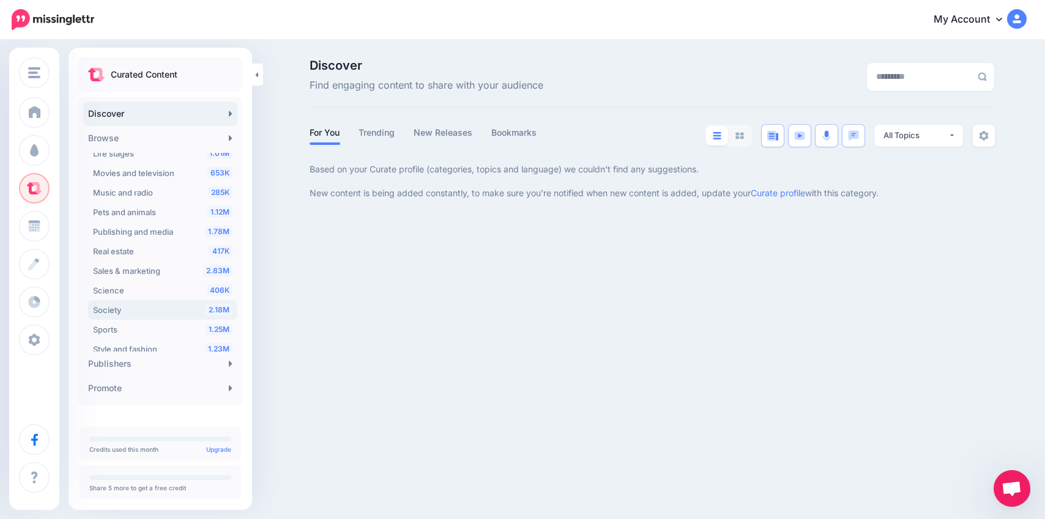
scroll to position [344, 0]
click at [154, 325] on div "1.25M Sports" at bounding box center [162, 328] width 139 height 15
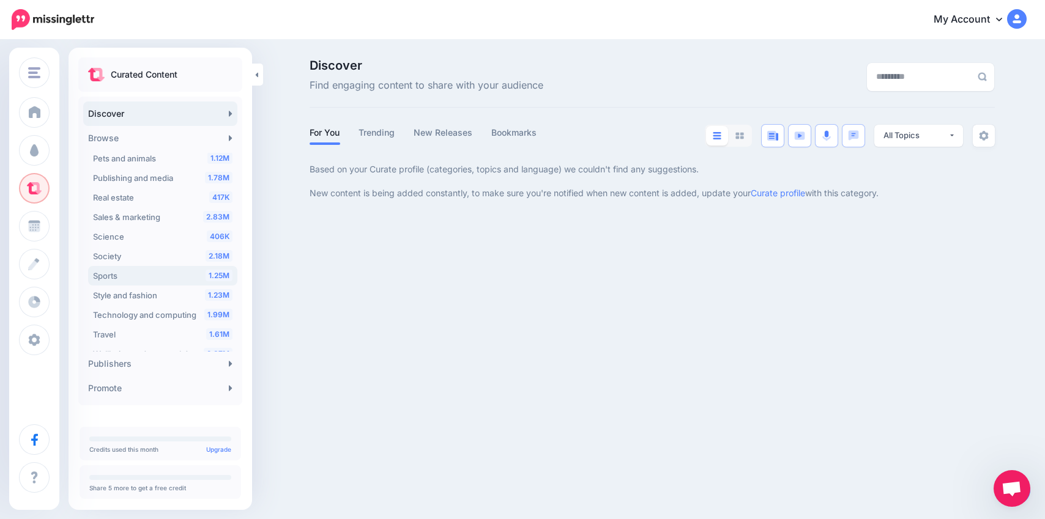
scroll to position [414, 0]
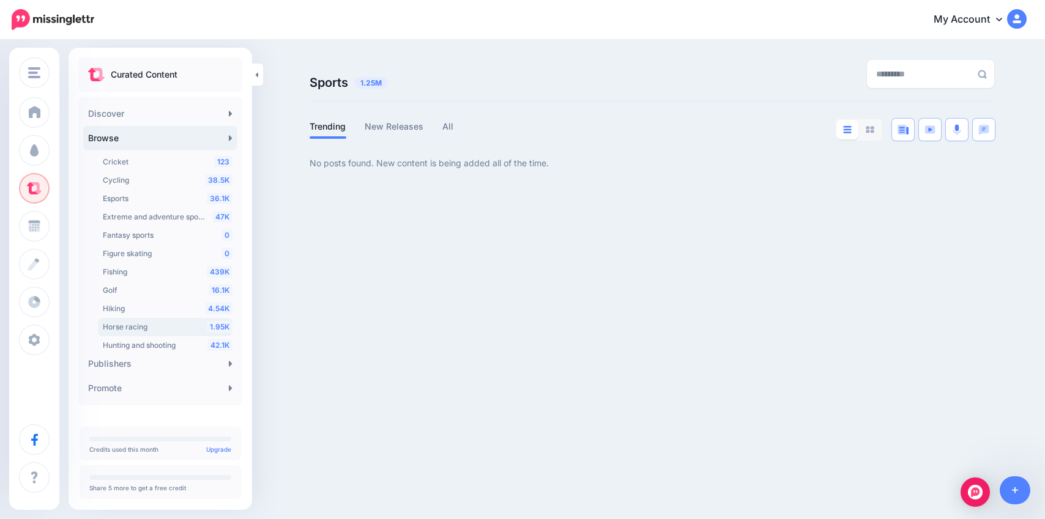
scroll to position [692, 0]
click at [127, 183] on span "Cycling" at bounding box center [116, 181] width 26 height 9
click at [385, 130] on link "New Releases" at bounding box center [394, 126] width 59 height 15
click at [449, 125] on link "All" at bounding box center [448, 126] width 12 height 15
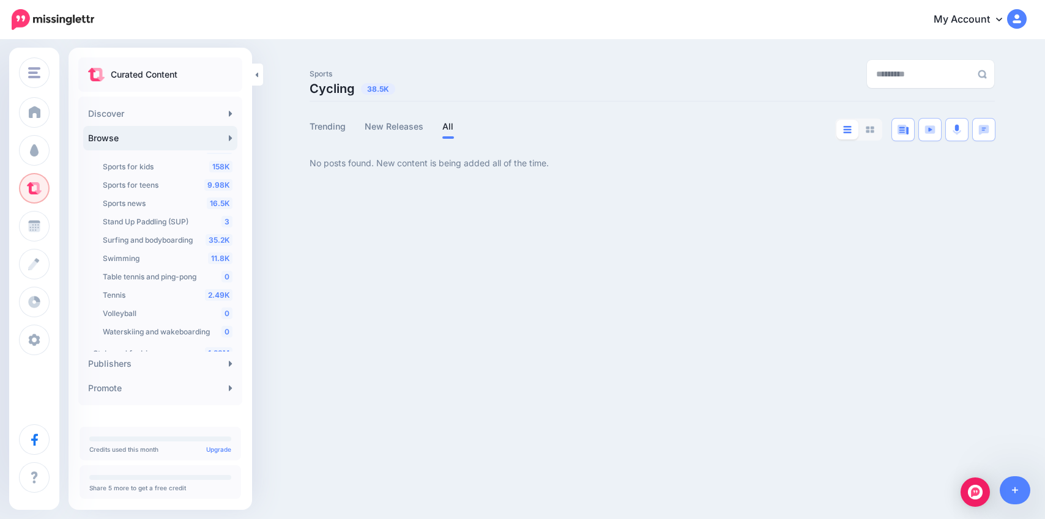
scroll to position [1366, 0]
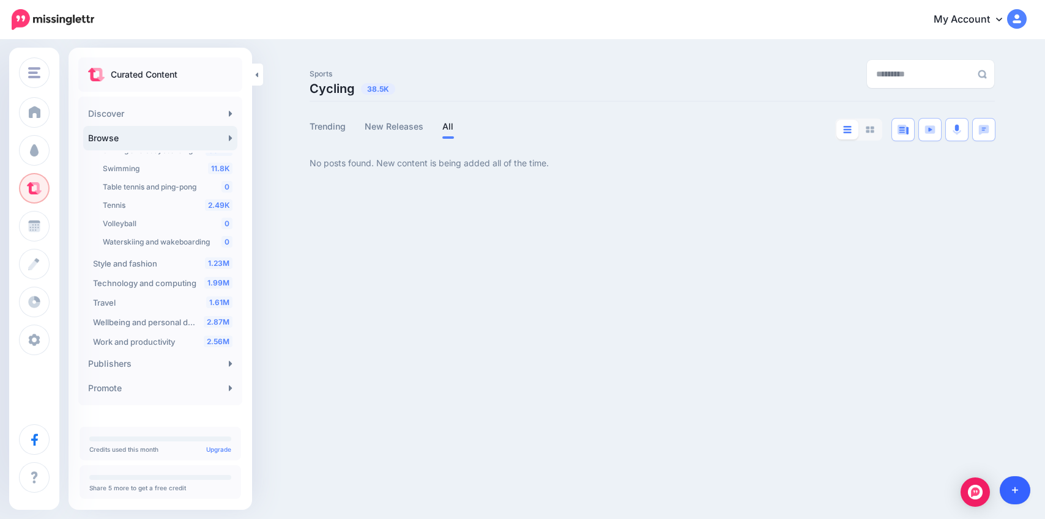
click at [1021, 492] on link at bounding box center [1015, 491] width 31 height 28
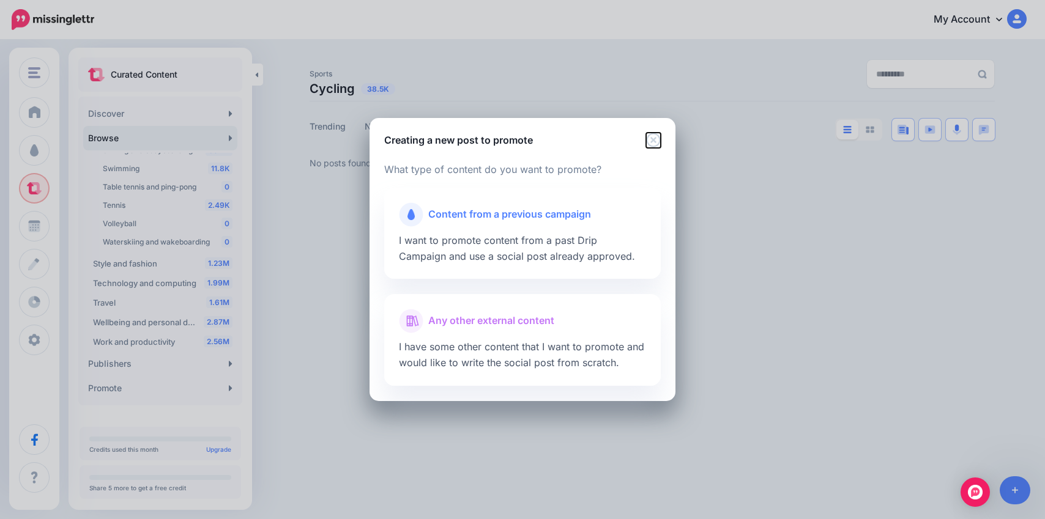
click at [655, 138] on icon "Close" at bounding box center [653, 140] width 14 height 14
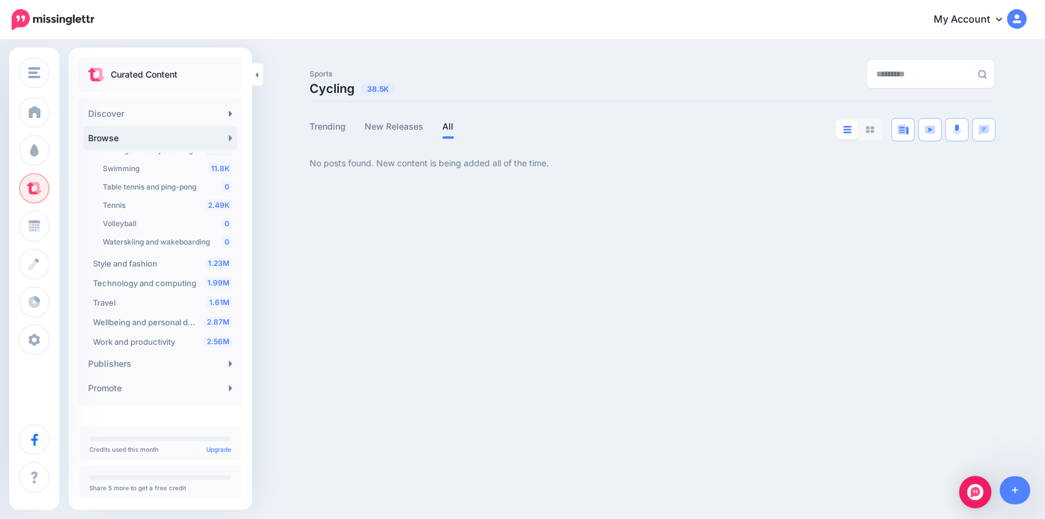
click at [978, 502] on div "Open Intercom Messenger" at bounding box center [975, 493] width 32 height 32
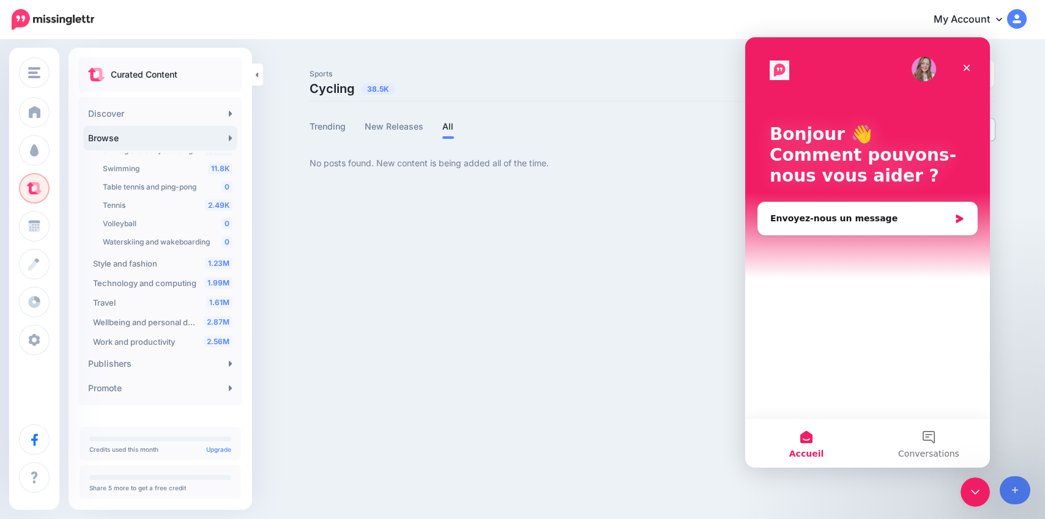
scroll to position [0, 0]
click at [868, 220] on div "Envoyez-nous un message" at bounding box center [859, 218] width 179 height 13
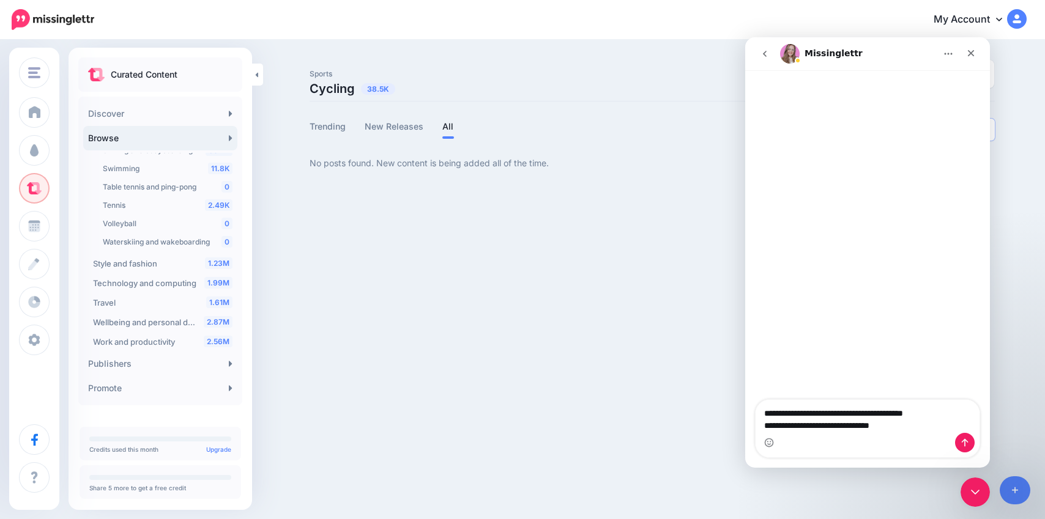
type textarea "**********"
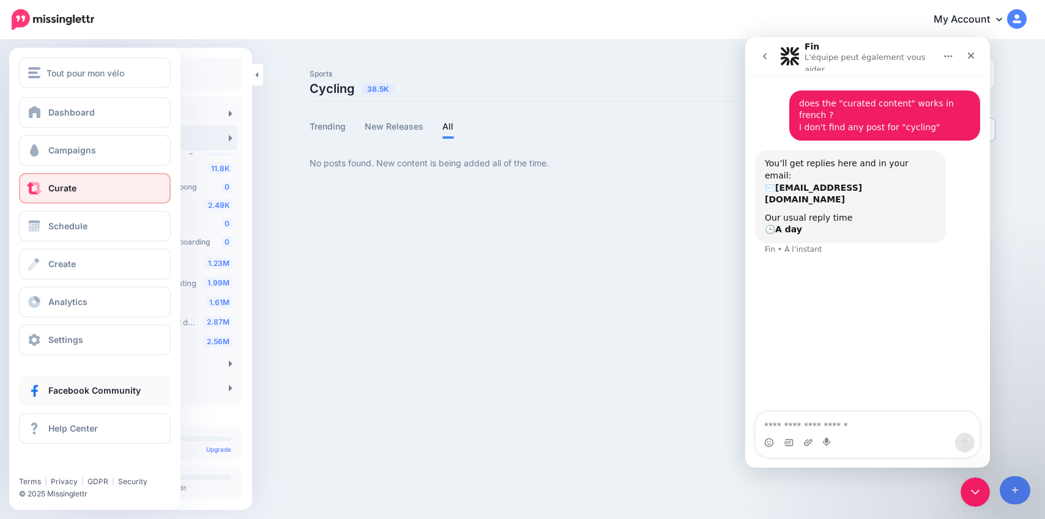
click at [75, 396] on link "Facebook Community" at bounding box center [95, 391] width 152 height 31
